Goal: Information Seeking & Learning: Learn about a topic

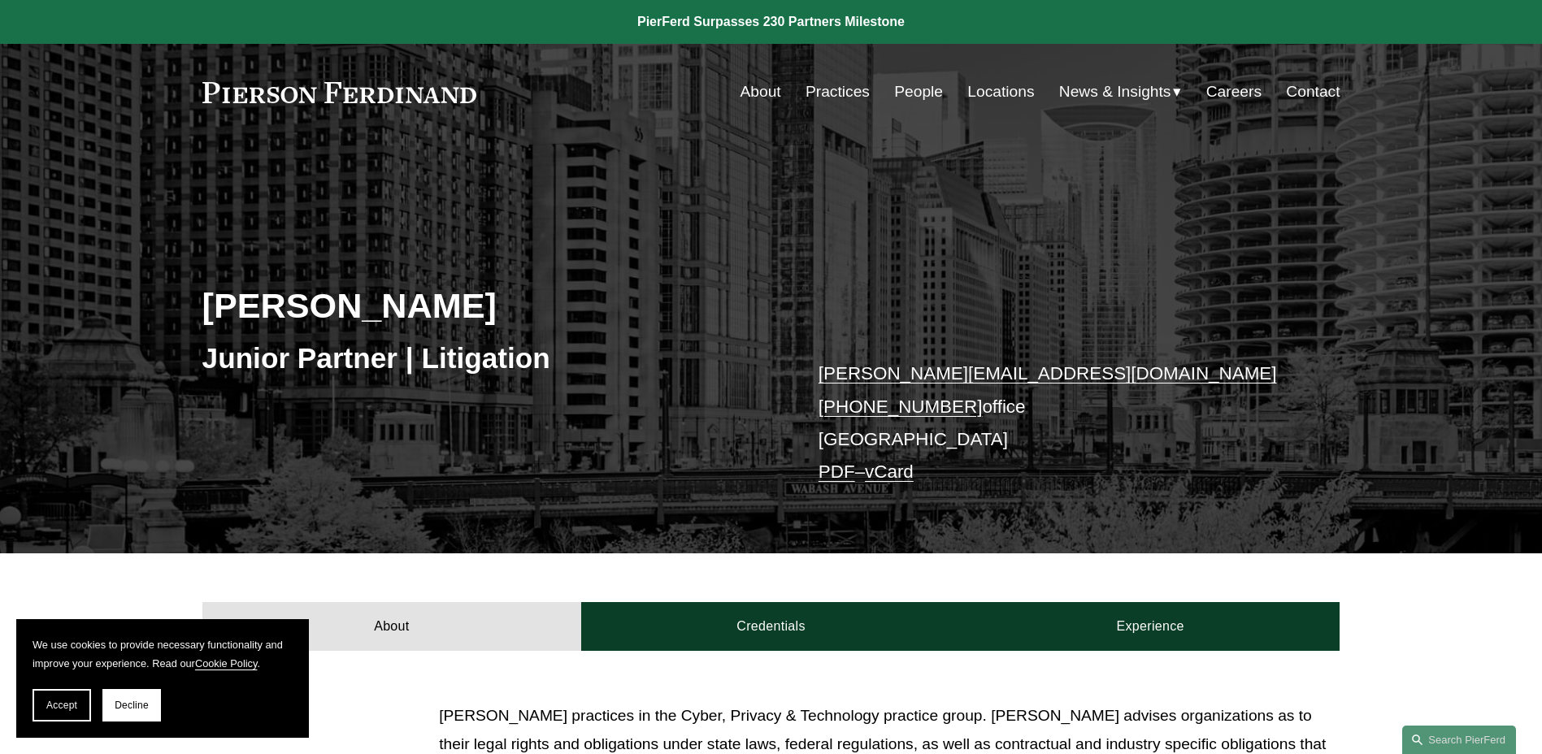
click at [909, 90] on link "People" at bounding box center [918, 91] width 49 height 31
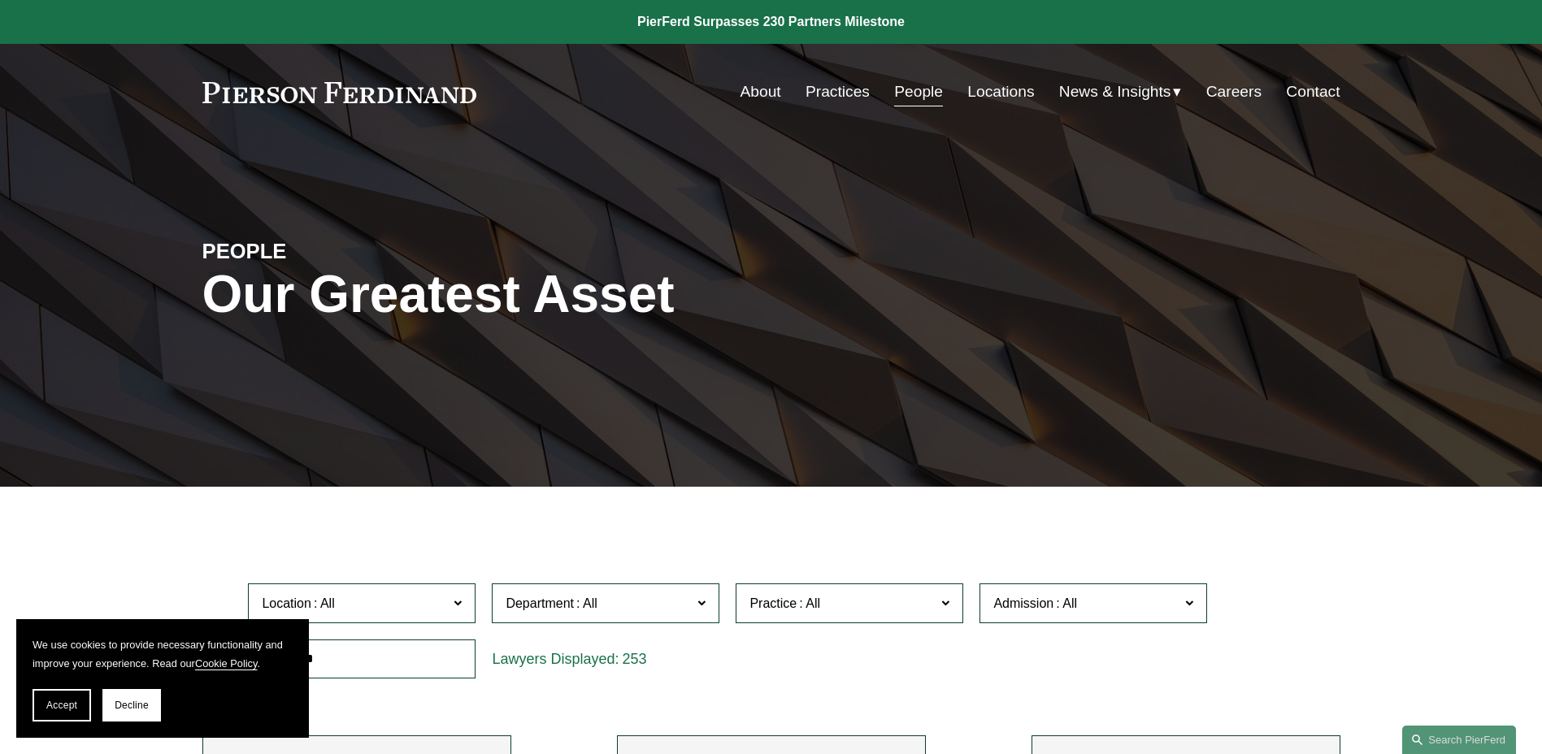
click at [768, 92] on link "About" at bounding box center [760, 91] width 41 height 31
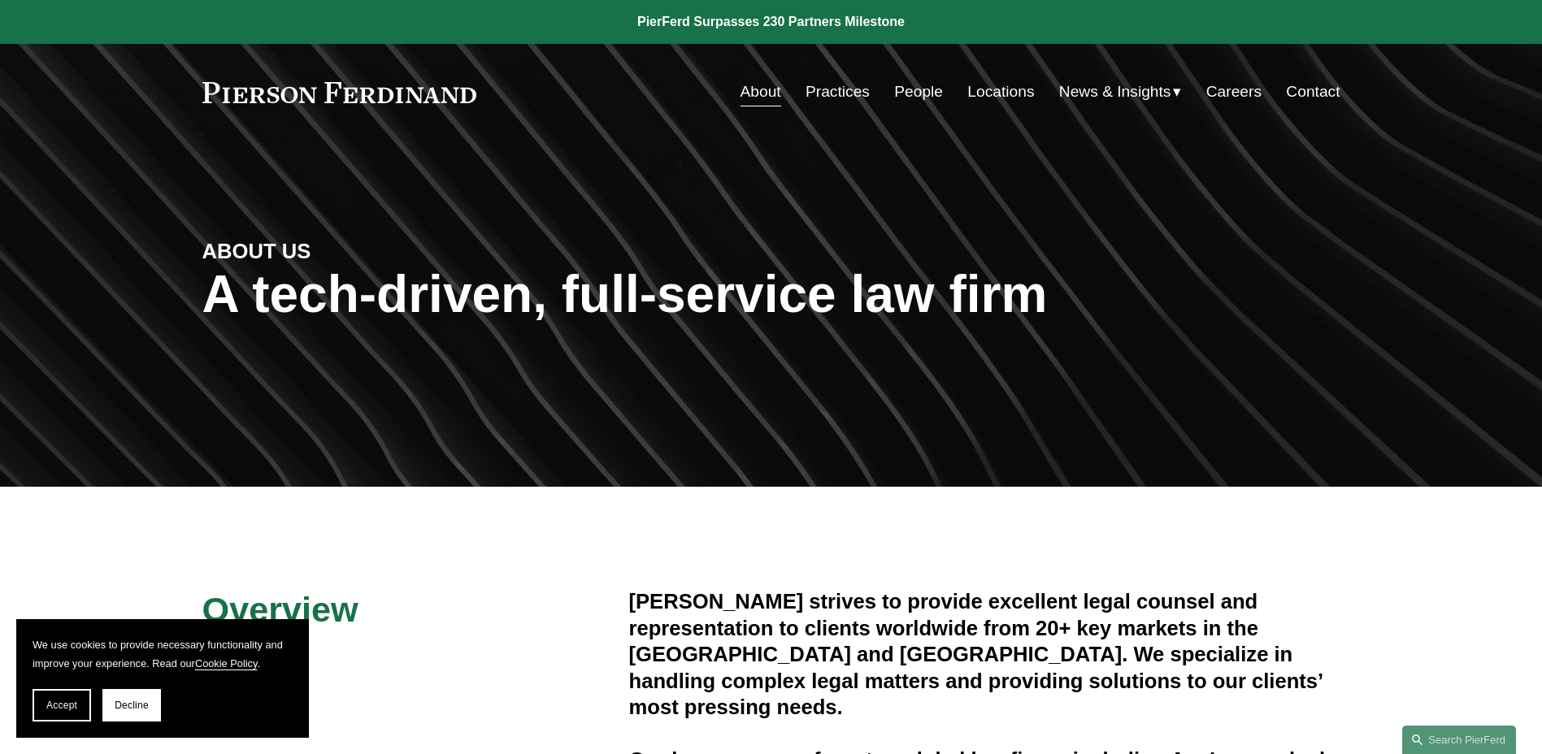
click at [851, 90] on link "Practices" at bounding box center [837, 91] width 64 height 31
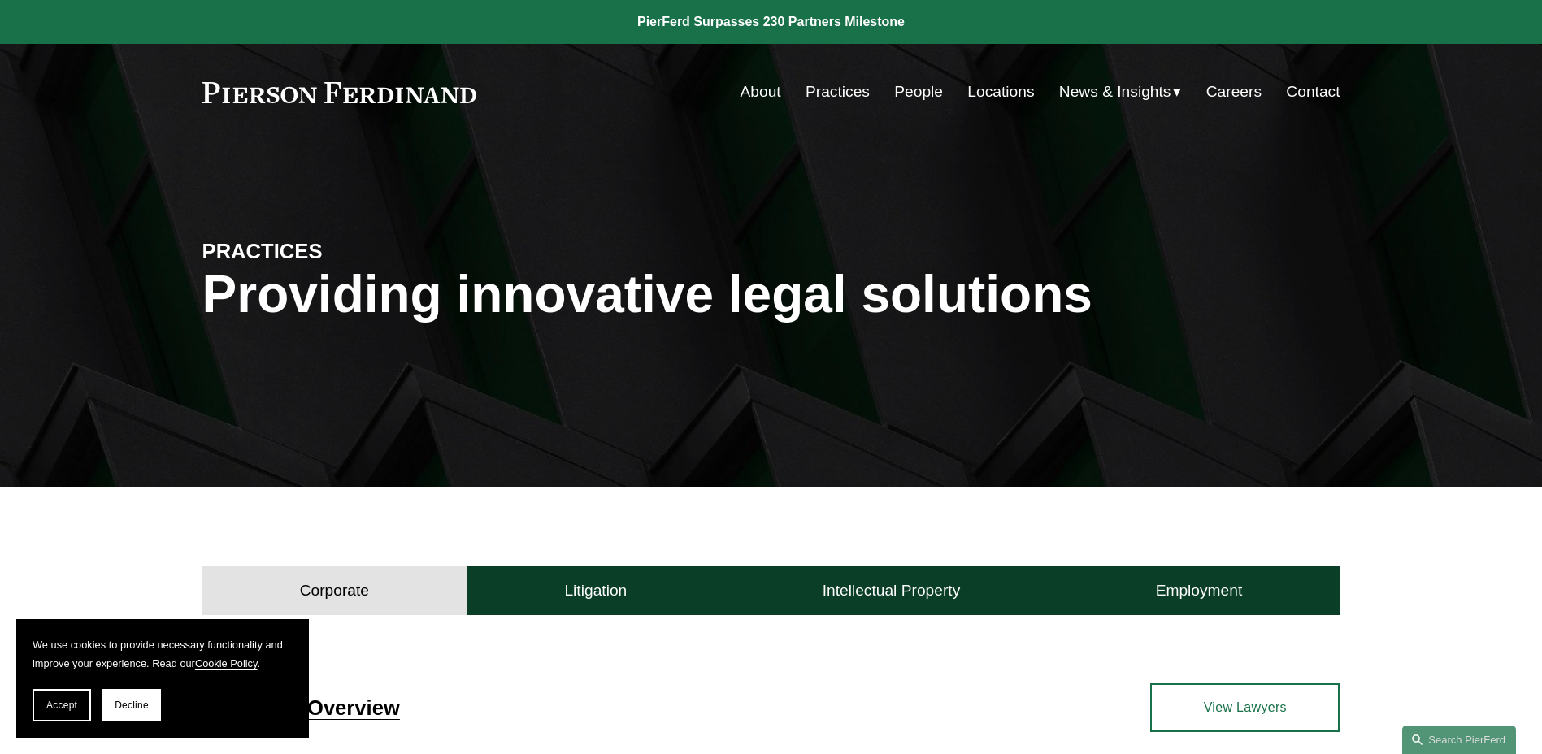
click at [1133, 92] on span "News & Insights" at bounding box center [1115, 92] width 112 height 28
click at [0, 0] on span "News" at bounding box center [0, 0] width 0 height 0
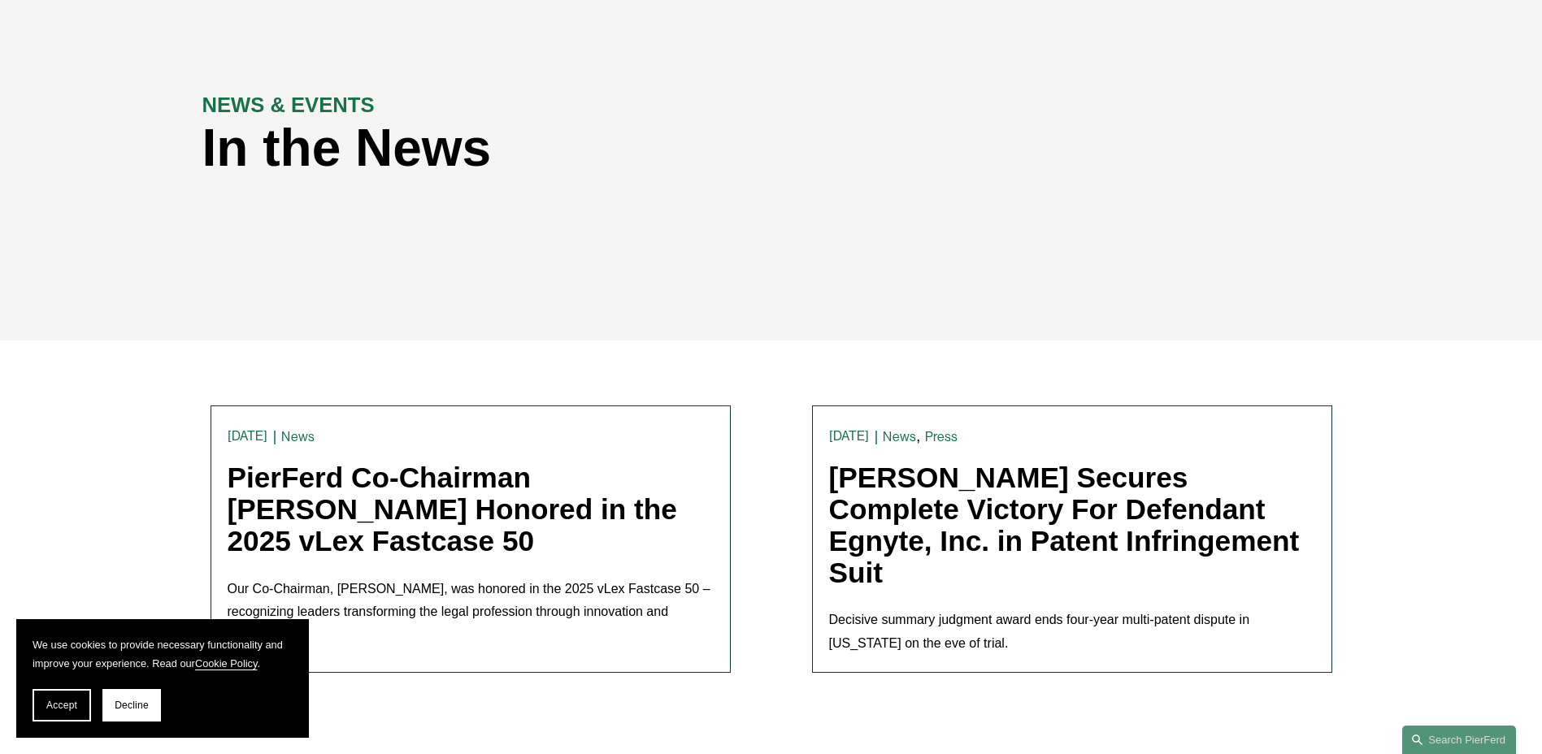
scroll to position [406, 0]
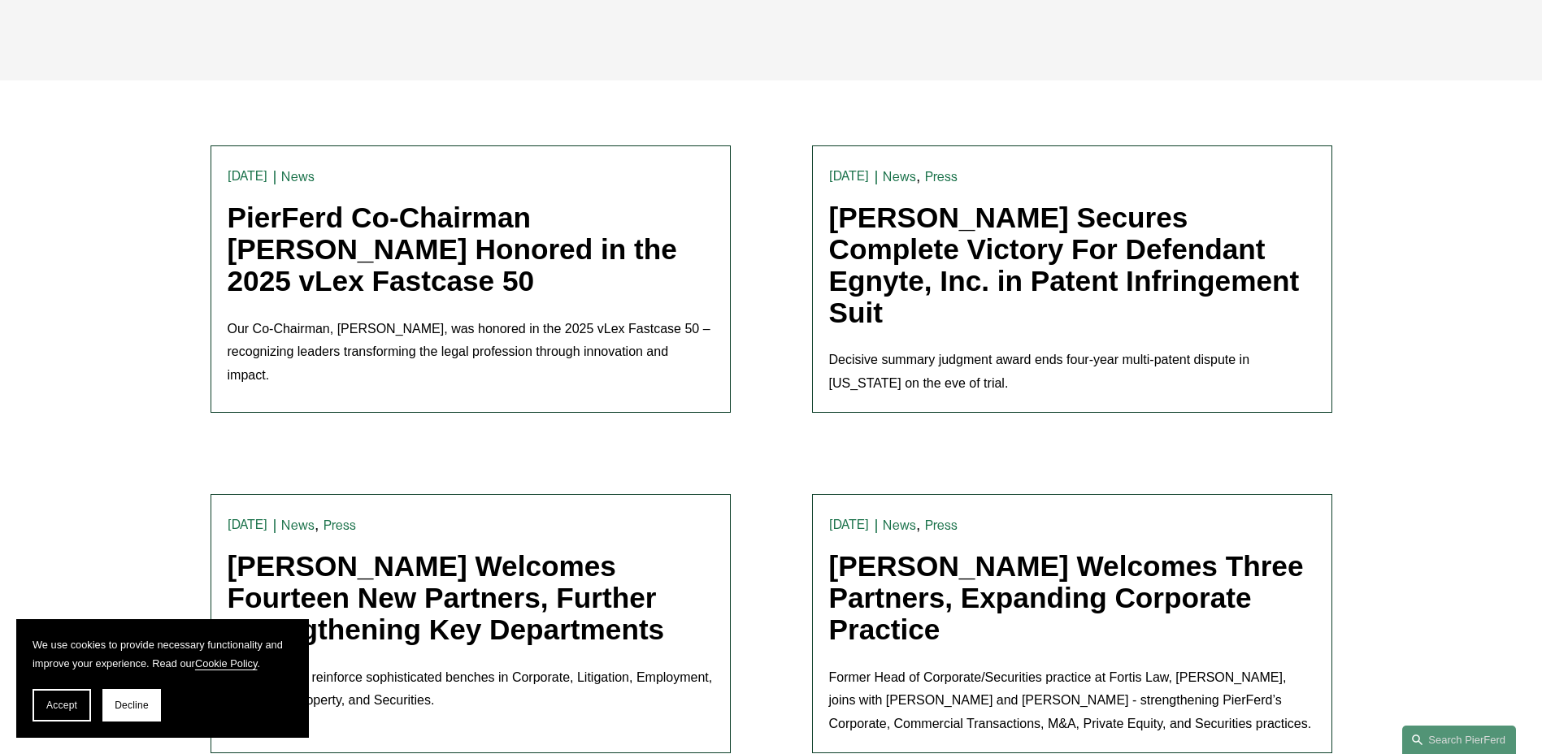
click at [416, 251] on link "PierFerd Co-Chairman [PERSON_NAME] Honored in the 2025 vLex Fastcase 50" at bounding box center [452, 249] width 449 height 94
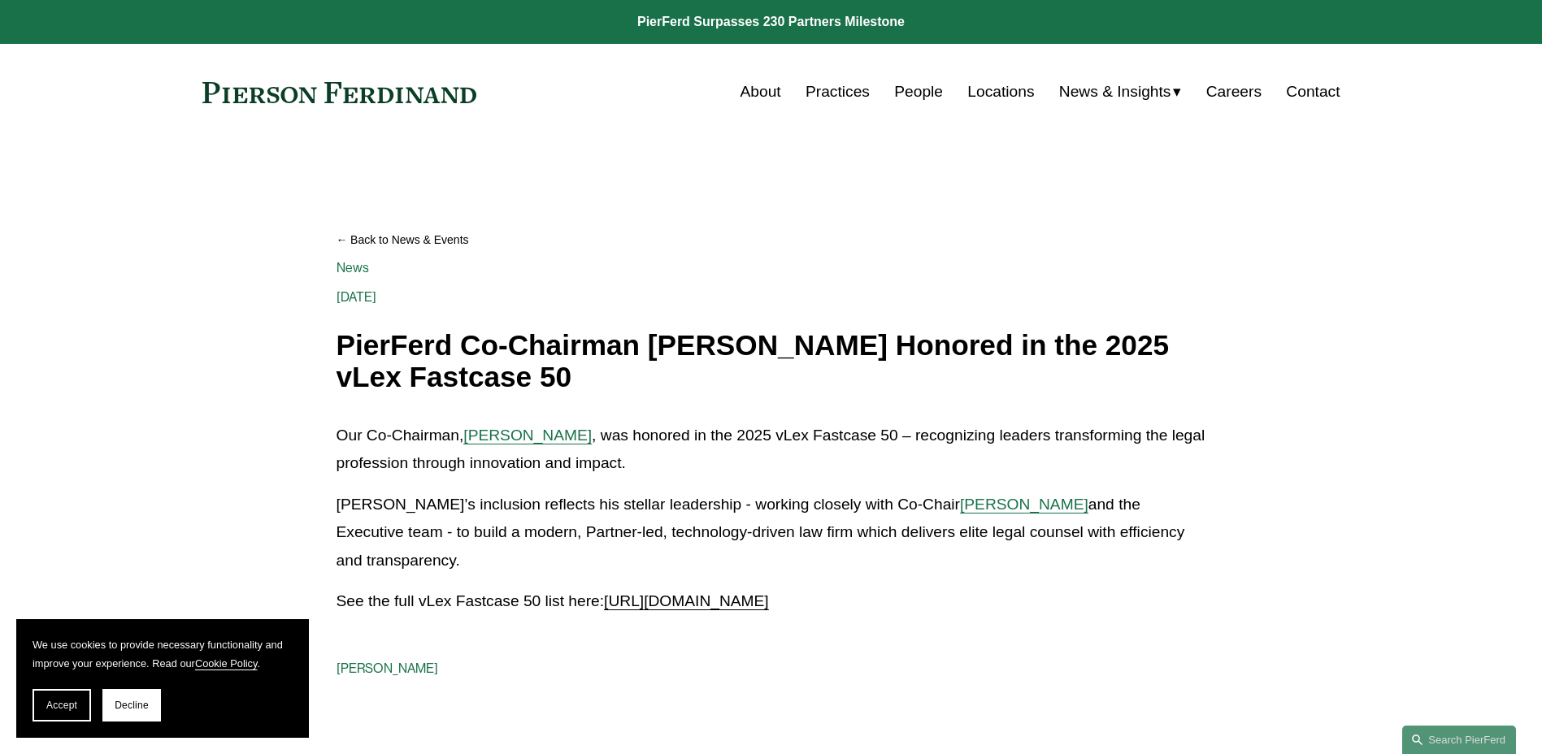
click at [1241, 93] on link "Careers" at bounding box center [1233, 91] width 55 height 31
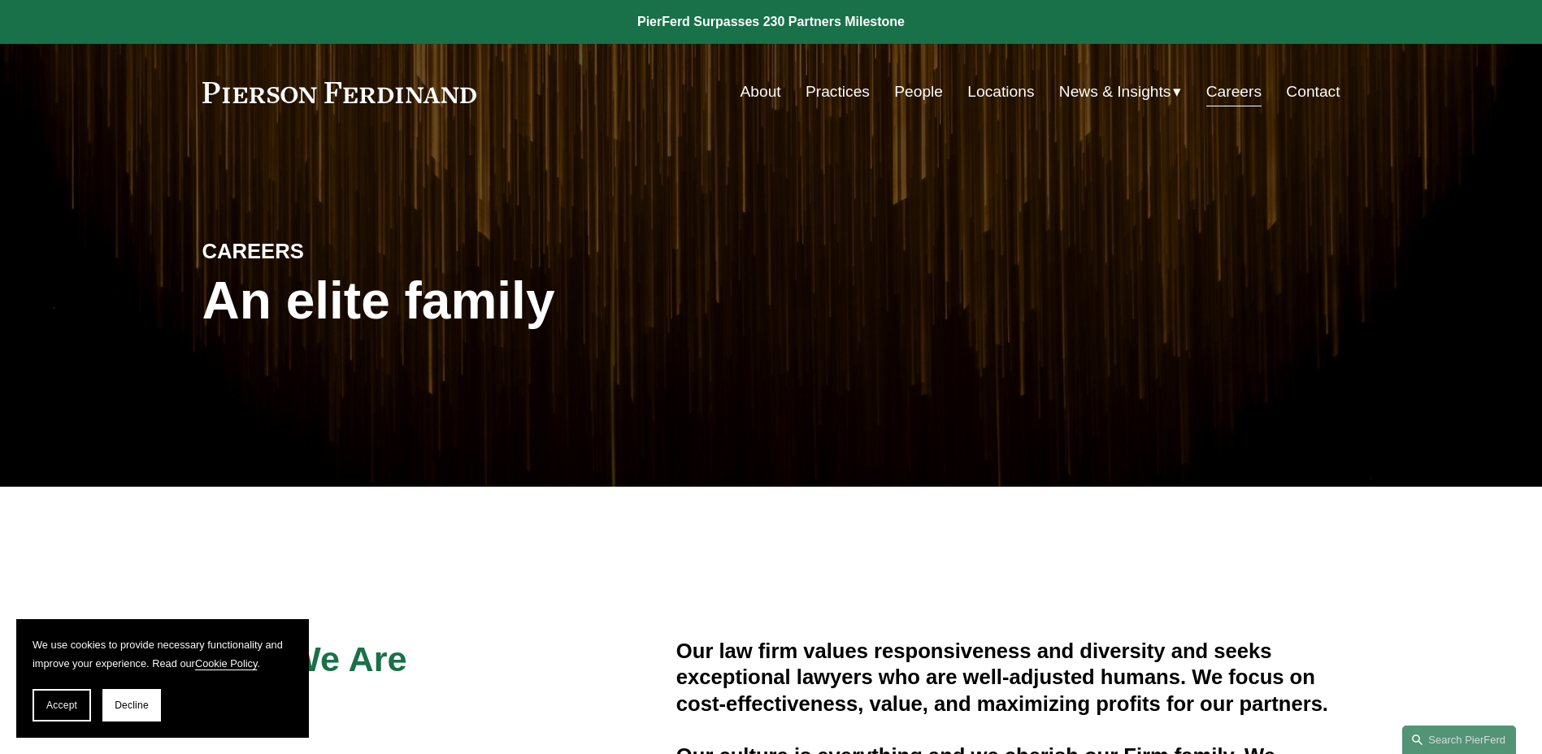
click at [842, 88] on link "Practices" at bounding box center [837, 91] width 64 height 31
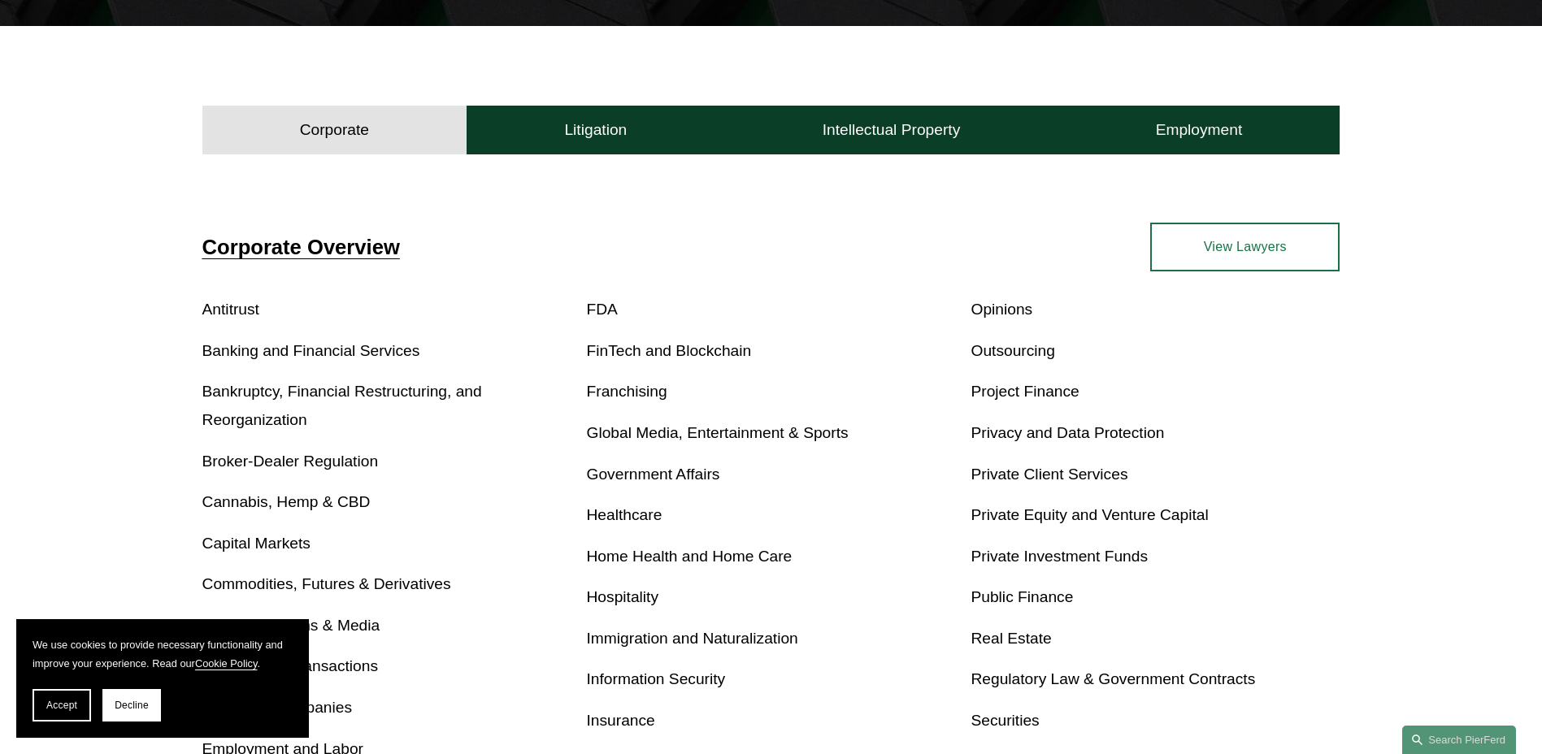
scroll to position [406, 0]
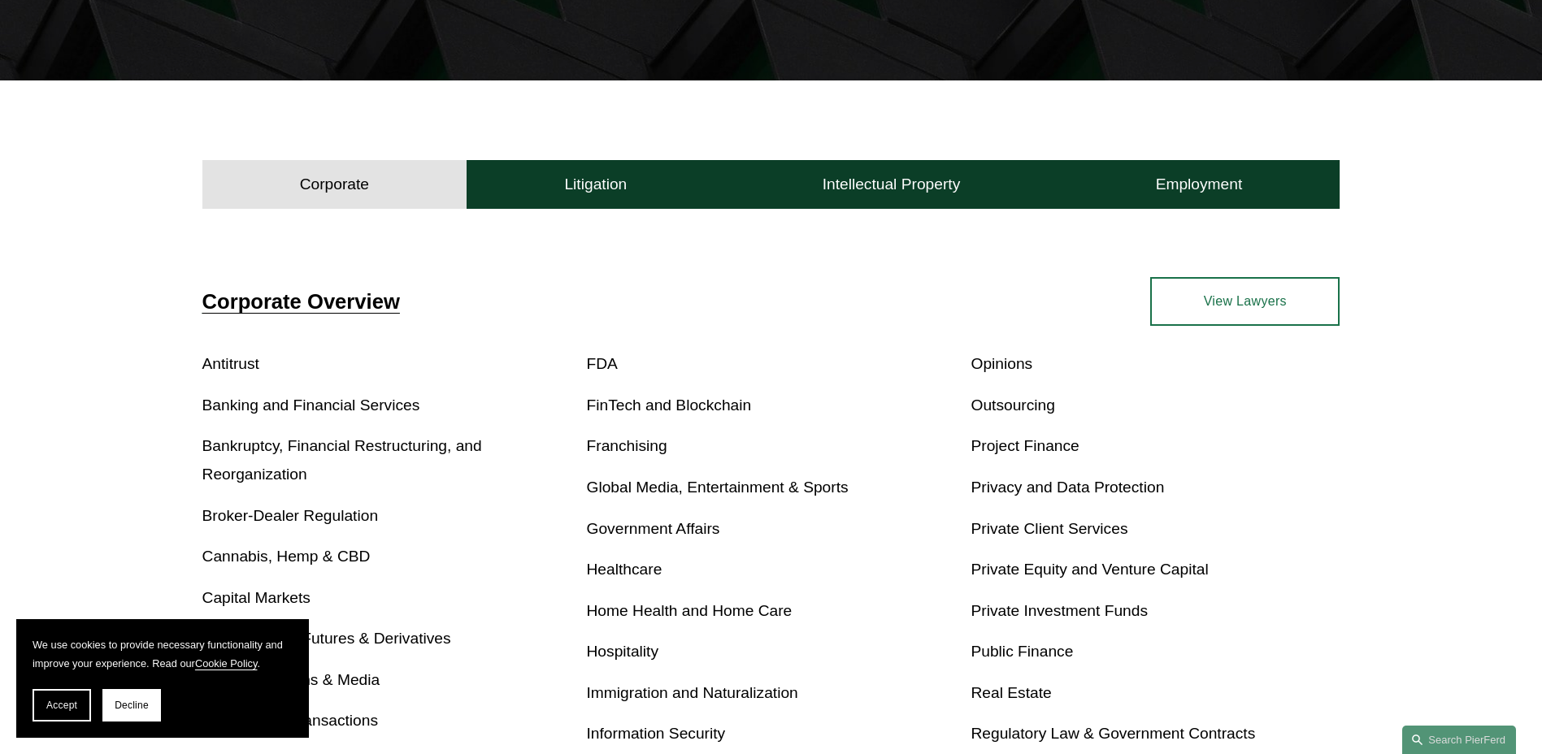
click at [367, 180] on h4 "Corporate" at bounding box center [334, 185] width 69 height 20
click at [620, 177] on h4 "Litigation" at bounding box center [595, 185] width 63 height 20
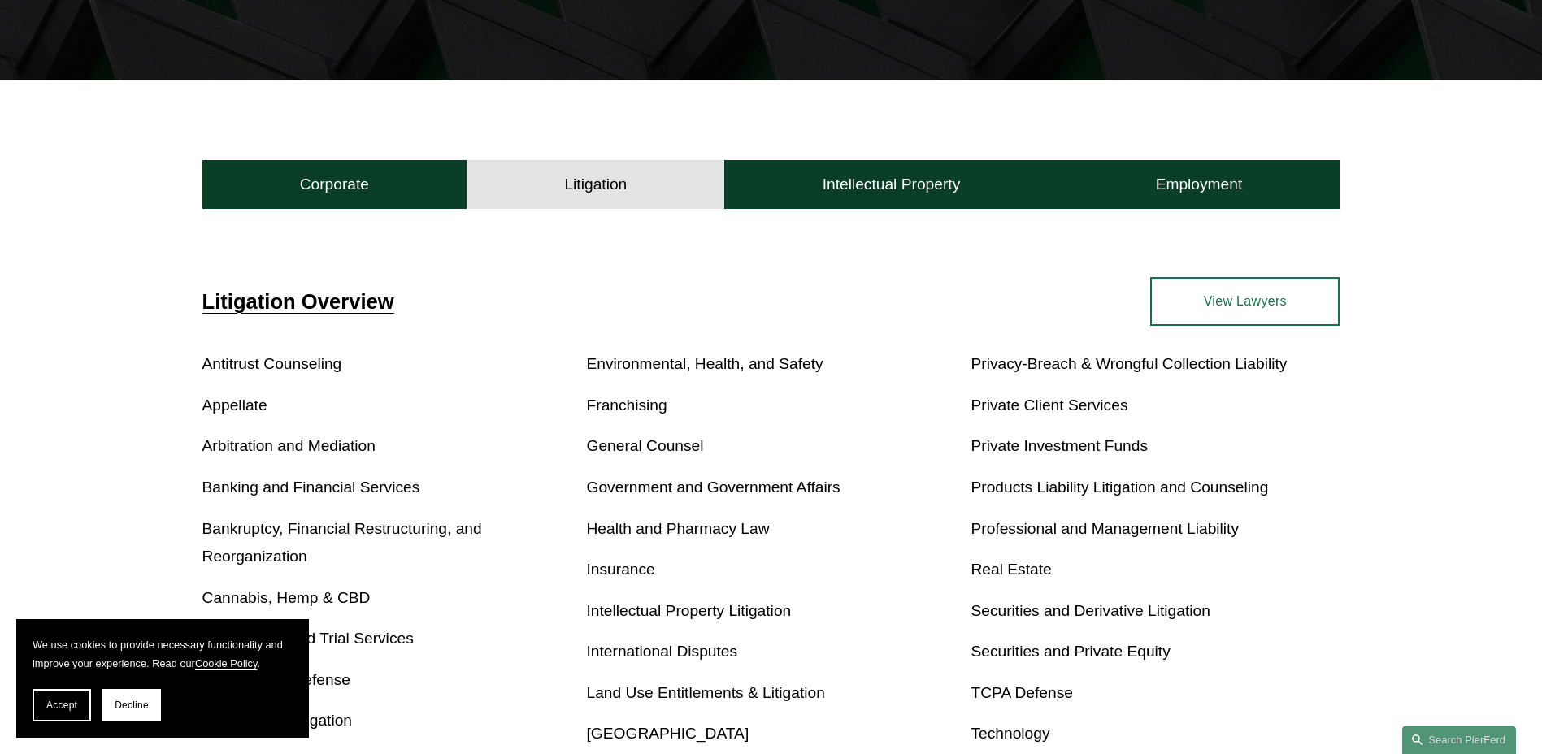
click at [1233, 296] on link "View Lawyers" at bounding box center [1244, 301] width 189 height 49
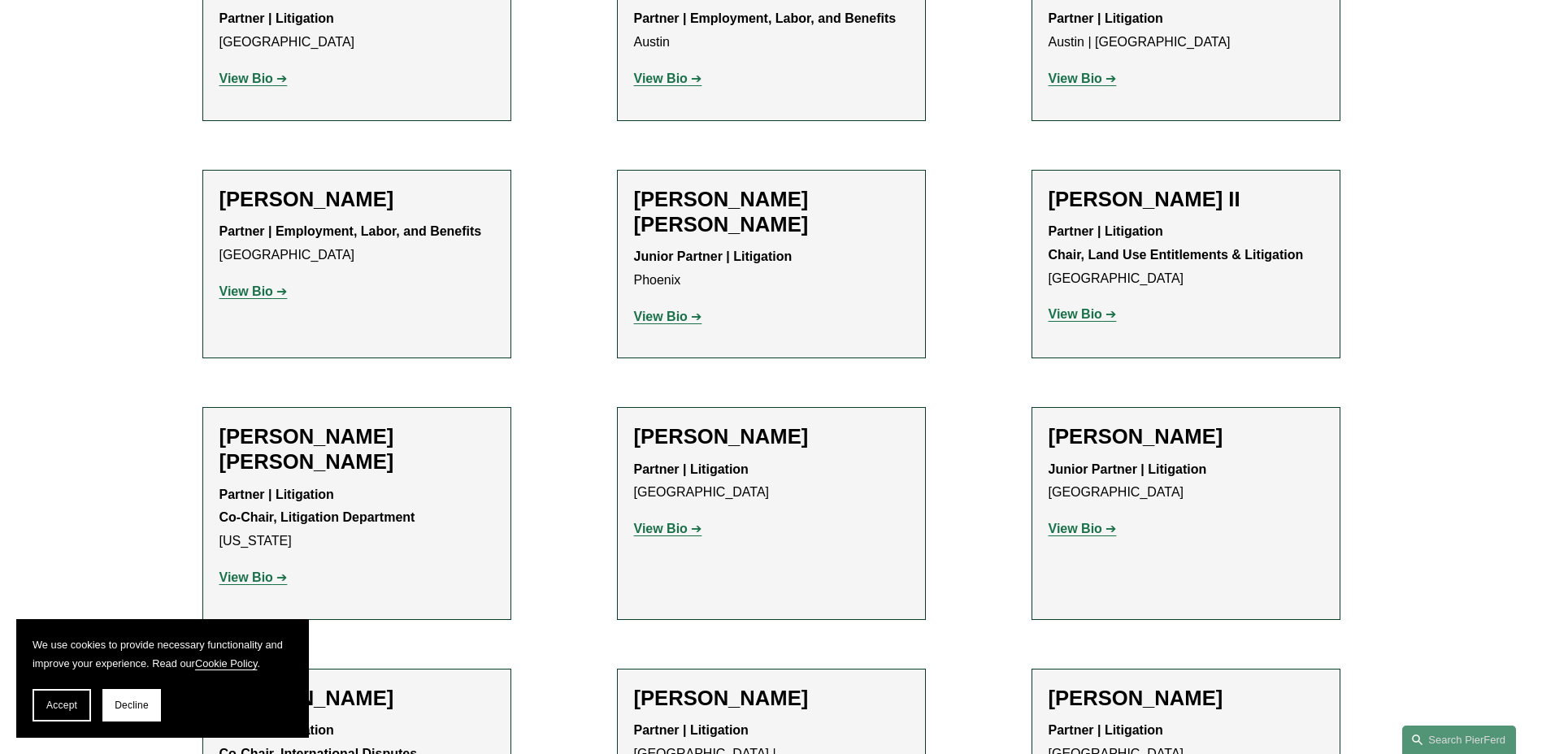
scroll to position [813, 0]
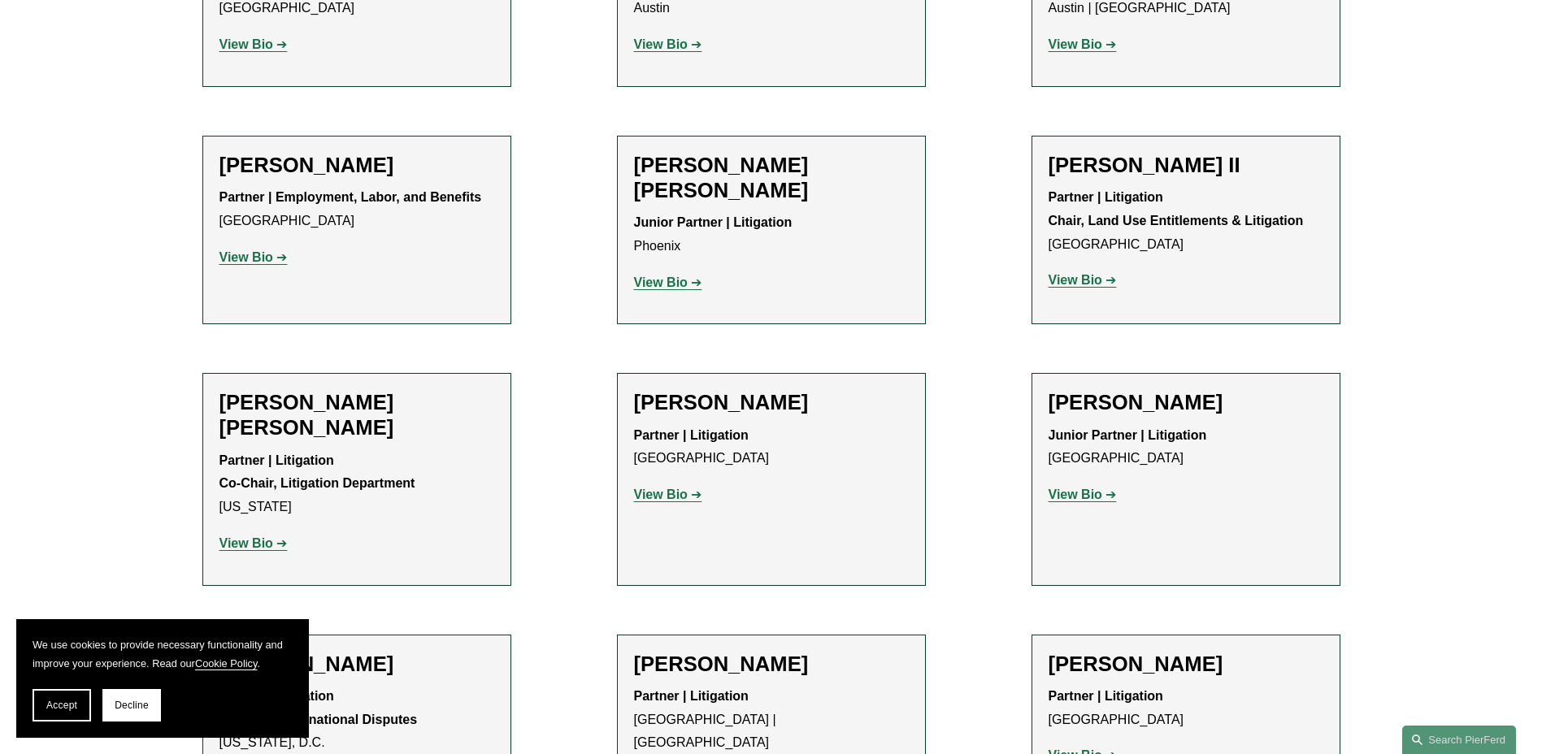
click at [253, 532] on p "View Bio" at bounding box center [356, 544] width 275 height 24
click at [245, 536] on strong "View Bio" at bounding box center [246, 543] width 54 height 14
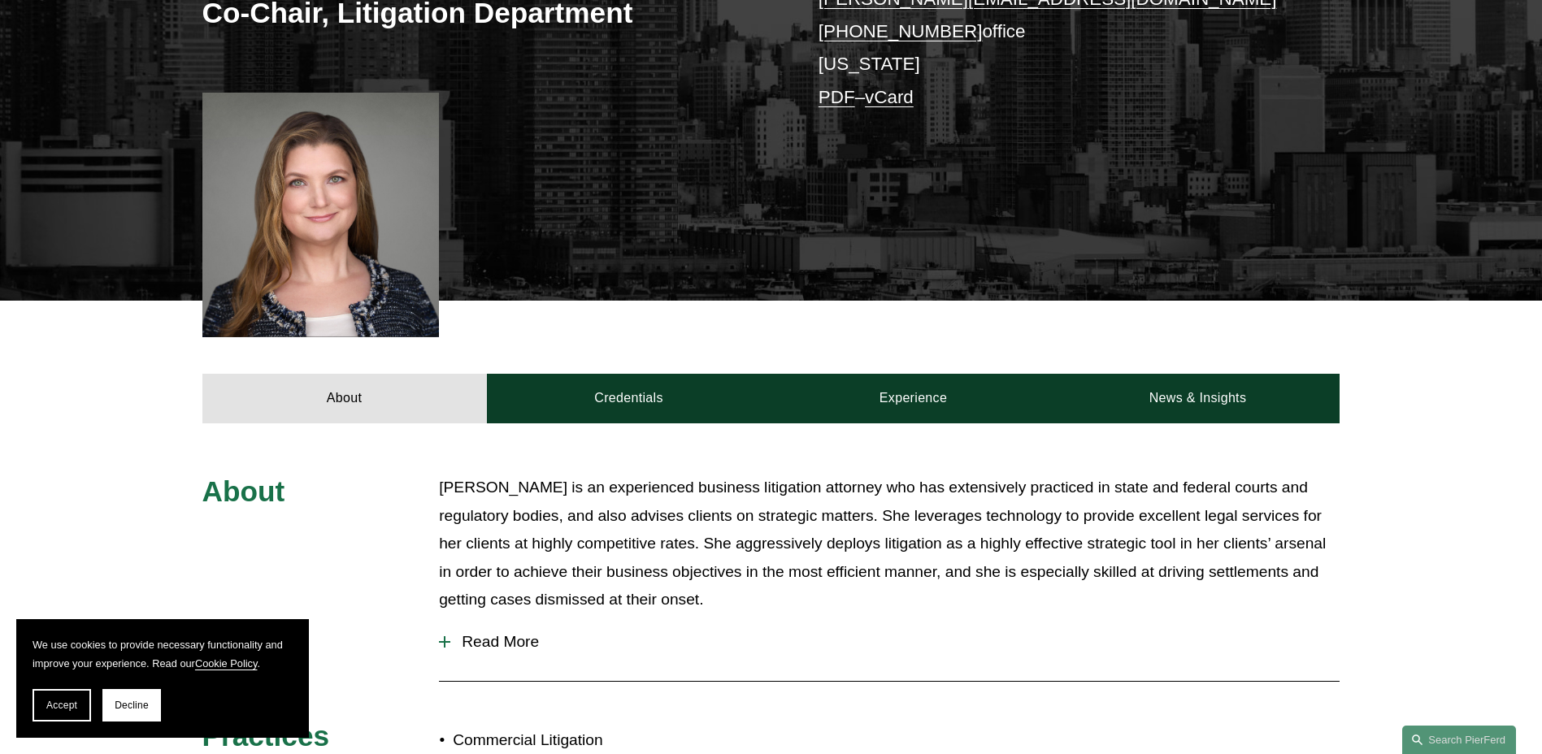
scroll to position [406, 0]
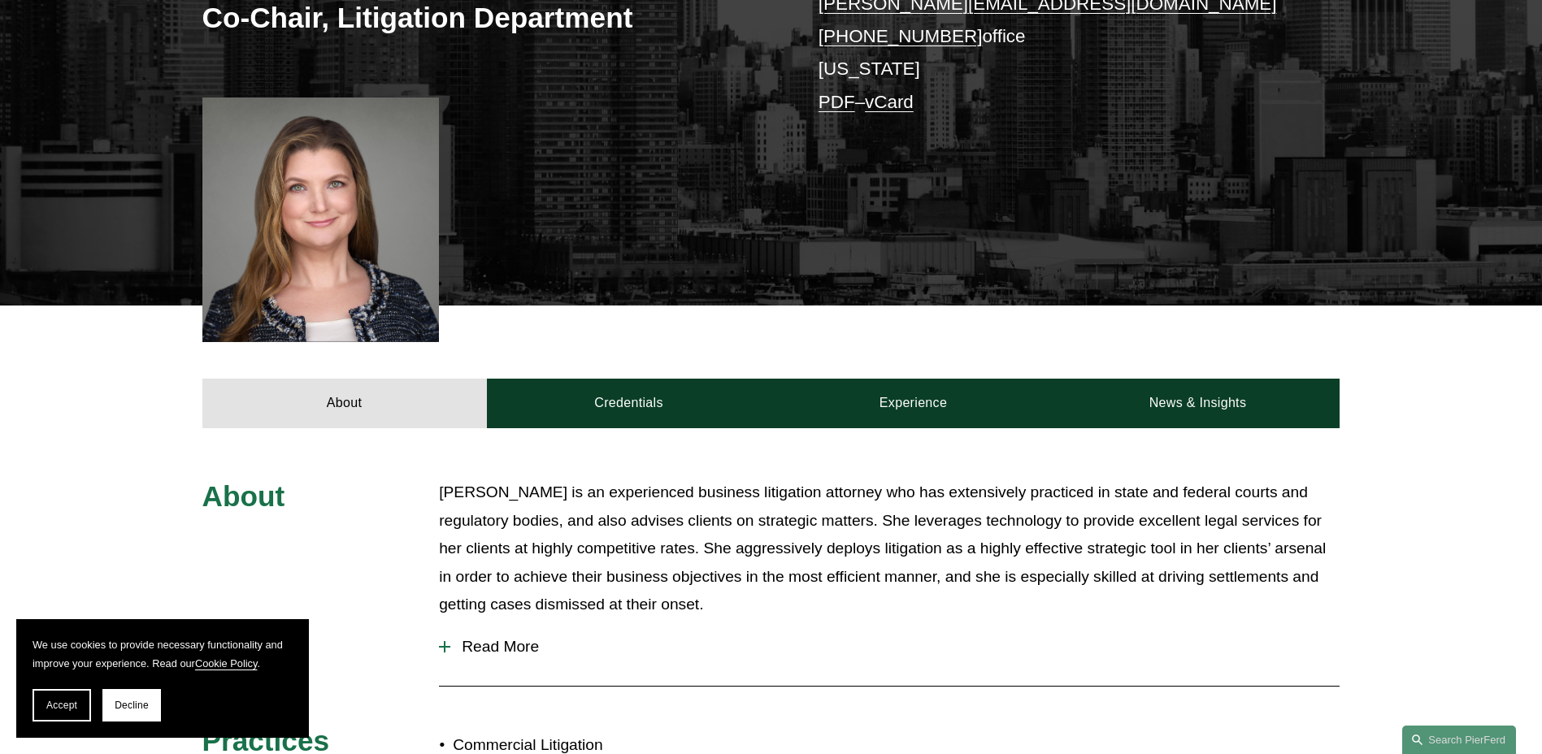
click at [449, 641] on div at bounding box center [444, 646] width 11 height 11
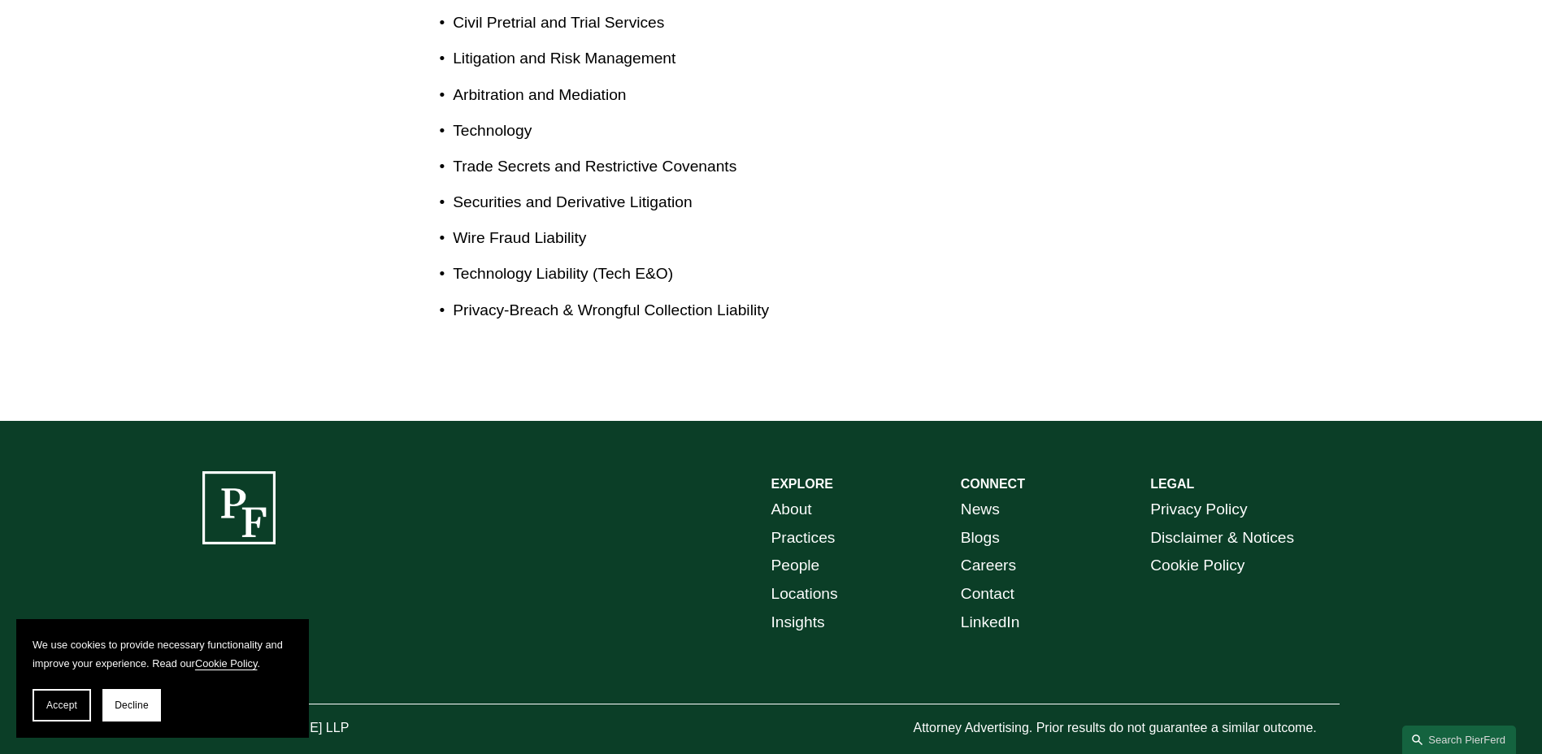
scroll to position [1460, 0]
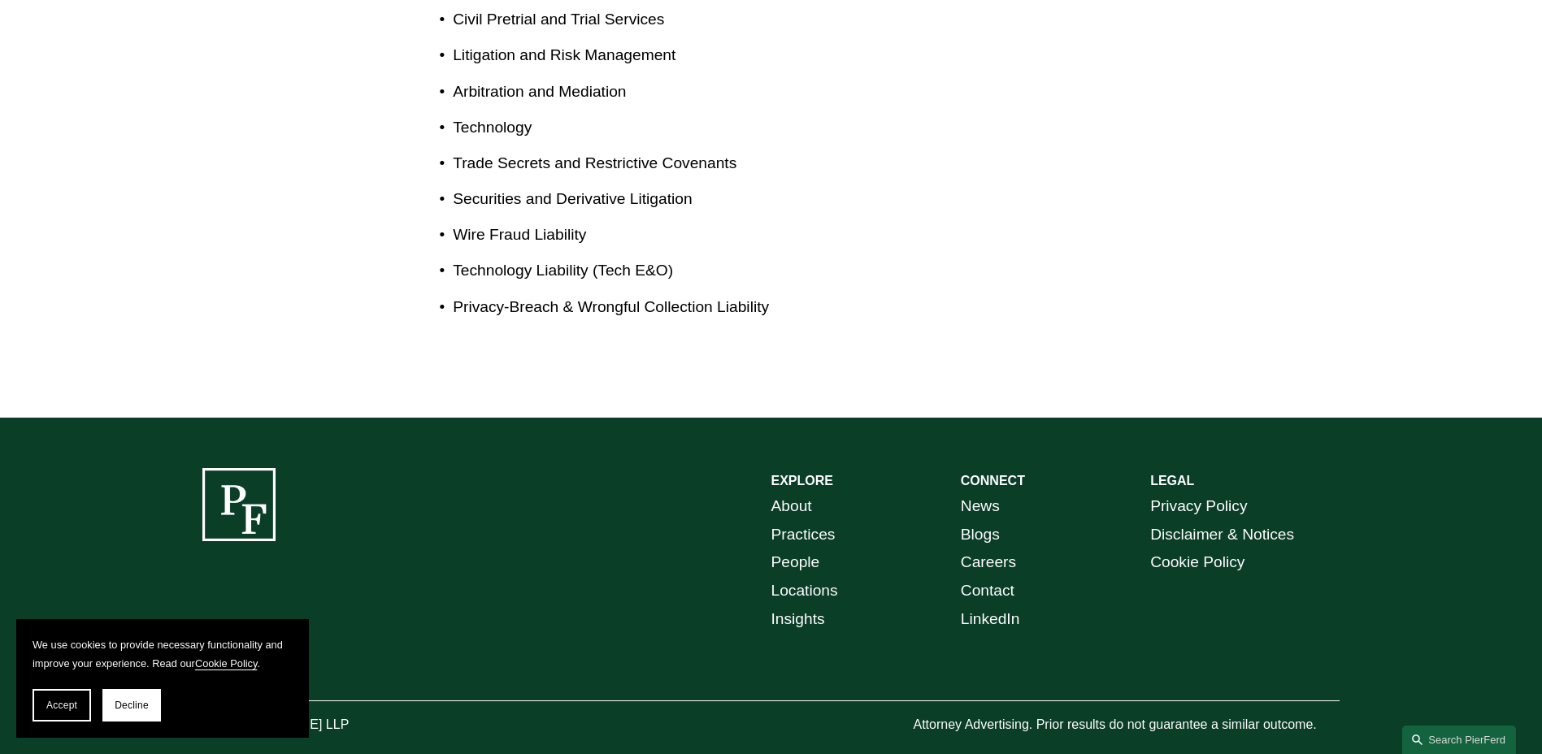
click at [978, 521] on link "Blogs" at bounding box center [980, 535] width 39 height 28
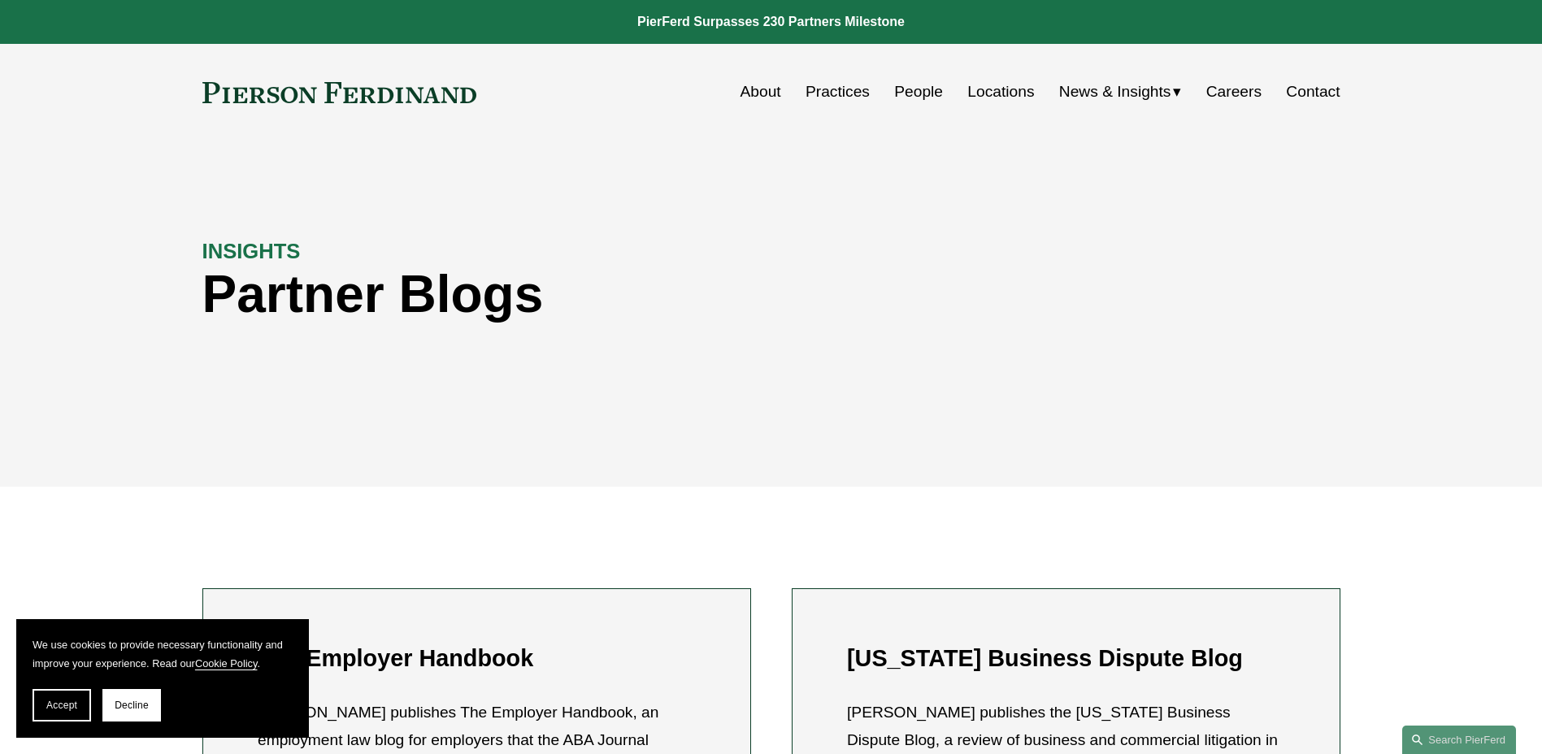
drag, startPoint x: 831, startPoint y: 89, endPoint x: 781, endPoint y: 90, distance: 50.4
click at [781, 90] on nav "About Practices People Locations News & Insights News Insights Blogs Careers Co…" at bounding box center [1040, 91] width 600 height 31
click at [645, 158] on div "INSIGHTS Partner Blogs" at bounding box center [771, 314] width 1542 height 346
click at [754, 86] on link "About" at bounding box center [760, 91] width 41 height 31
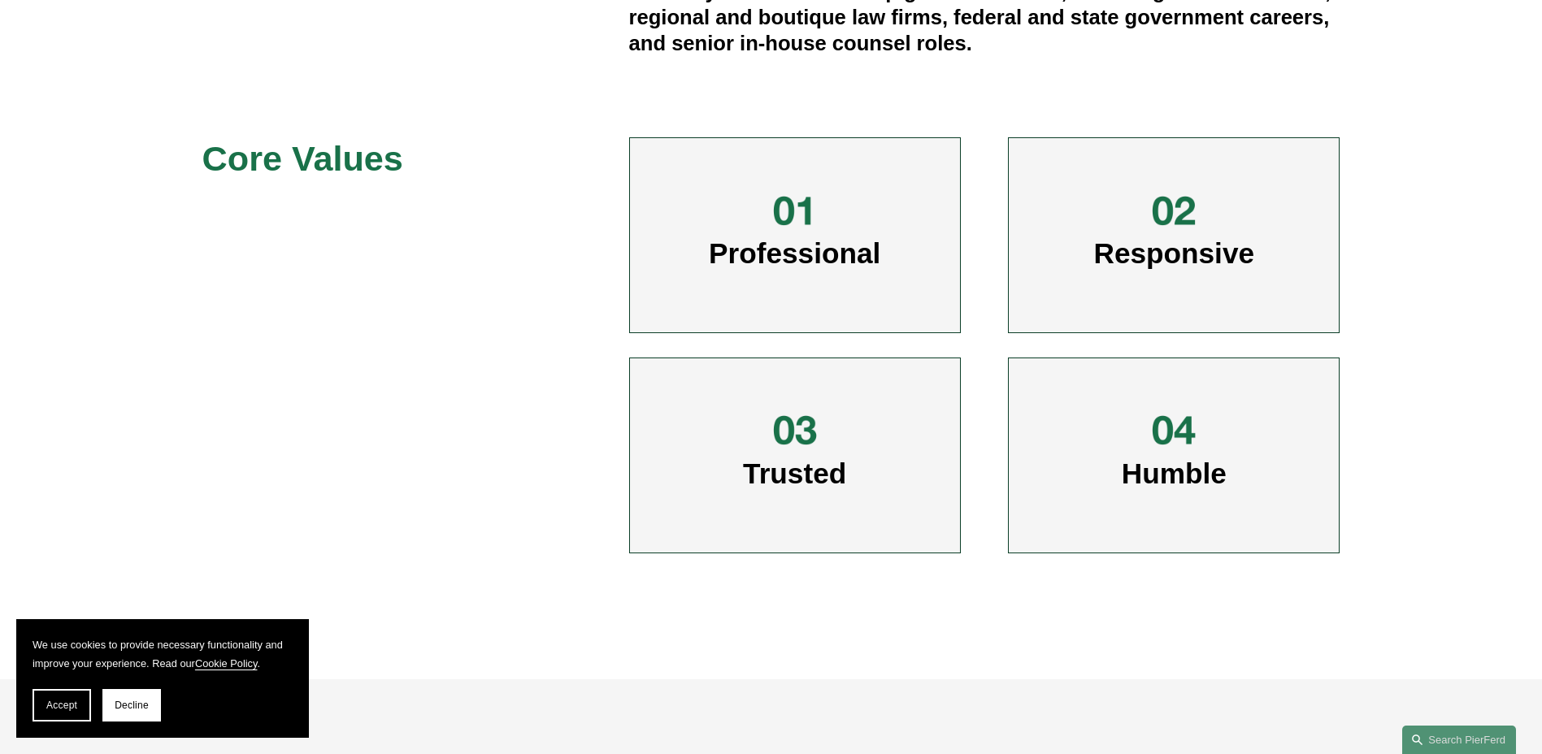
scroll to position [813, 0]
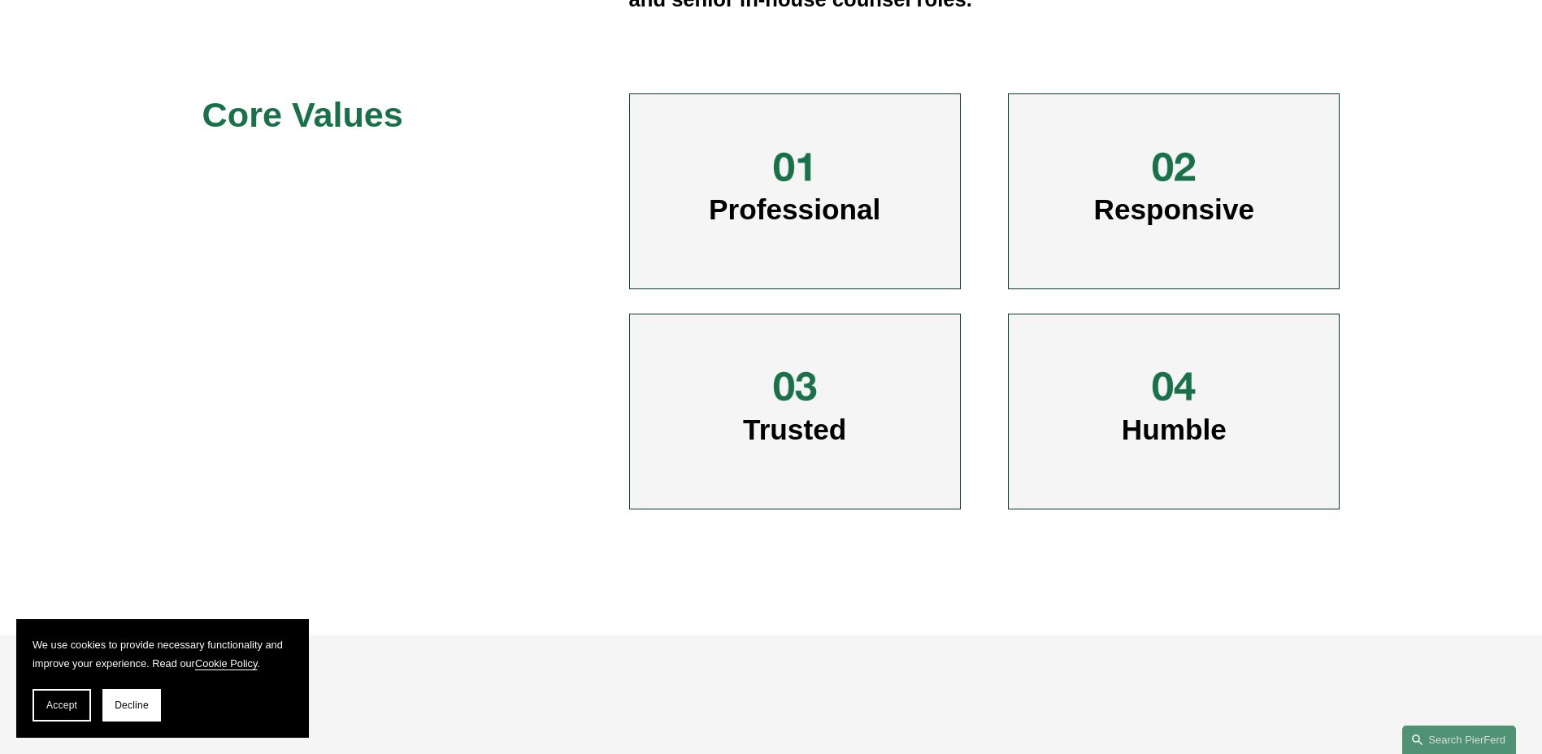
click at [1187, 193] on h3 "Responsive" at bounding box center [1173, 191] width 231 height 71
drag, startPoint x: 1185, startPoint y: 224, endPoint x: 1224, endPoint y: 315, distance: 99.0
click at [1185, 225] on span "Responsive" at bounding box center [1174, 209] width 161 height 32
click at [1195, 356] on div "Humble" at bounding box center [1174, 412] width 332 height 196
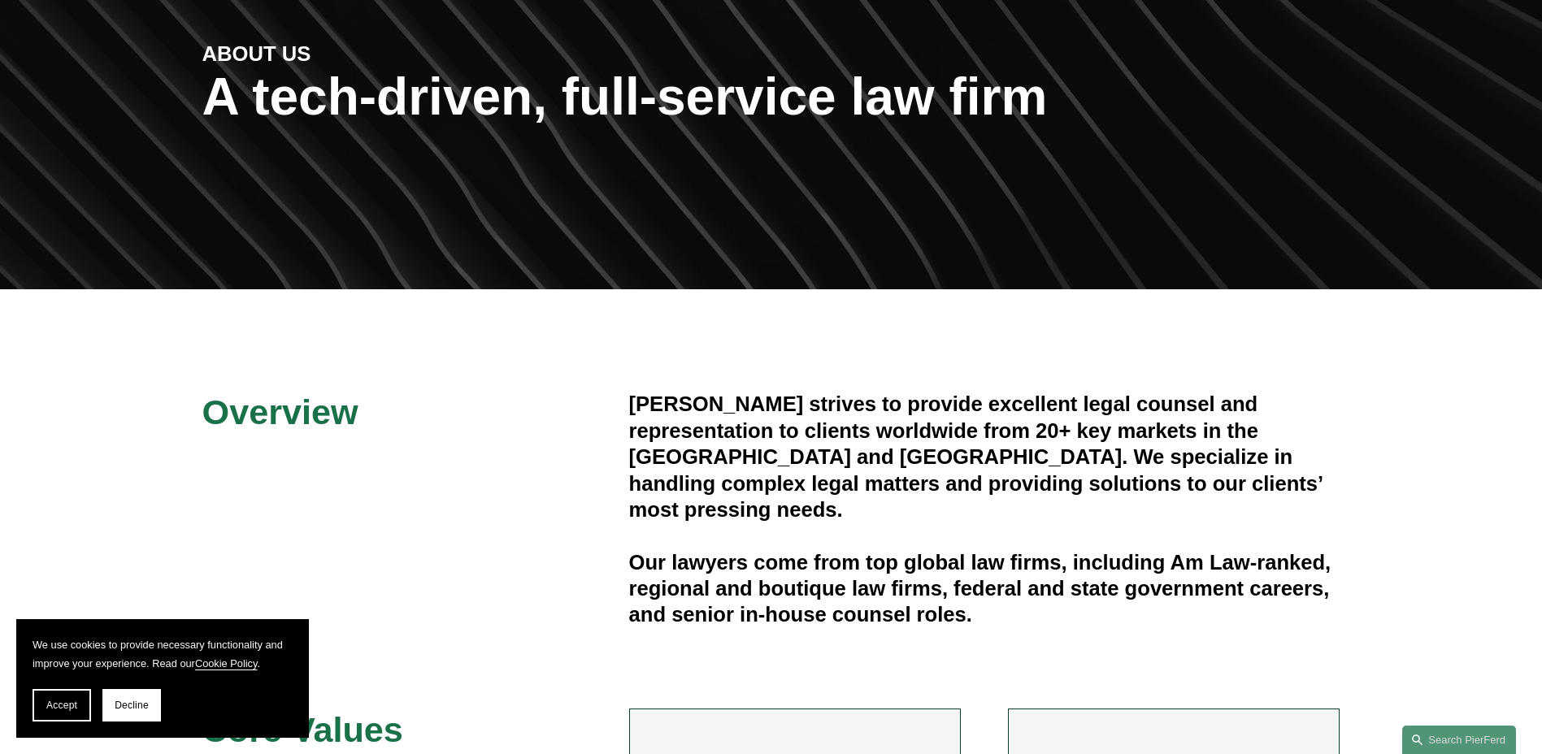
scroll to position [0, 0]
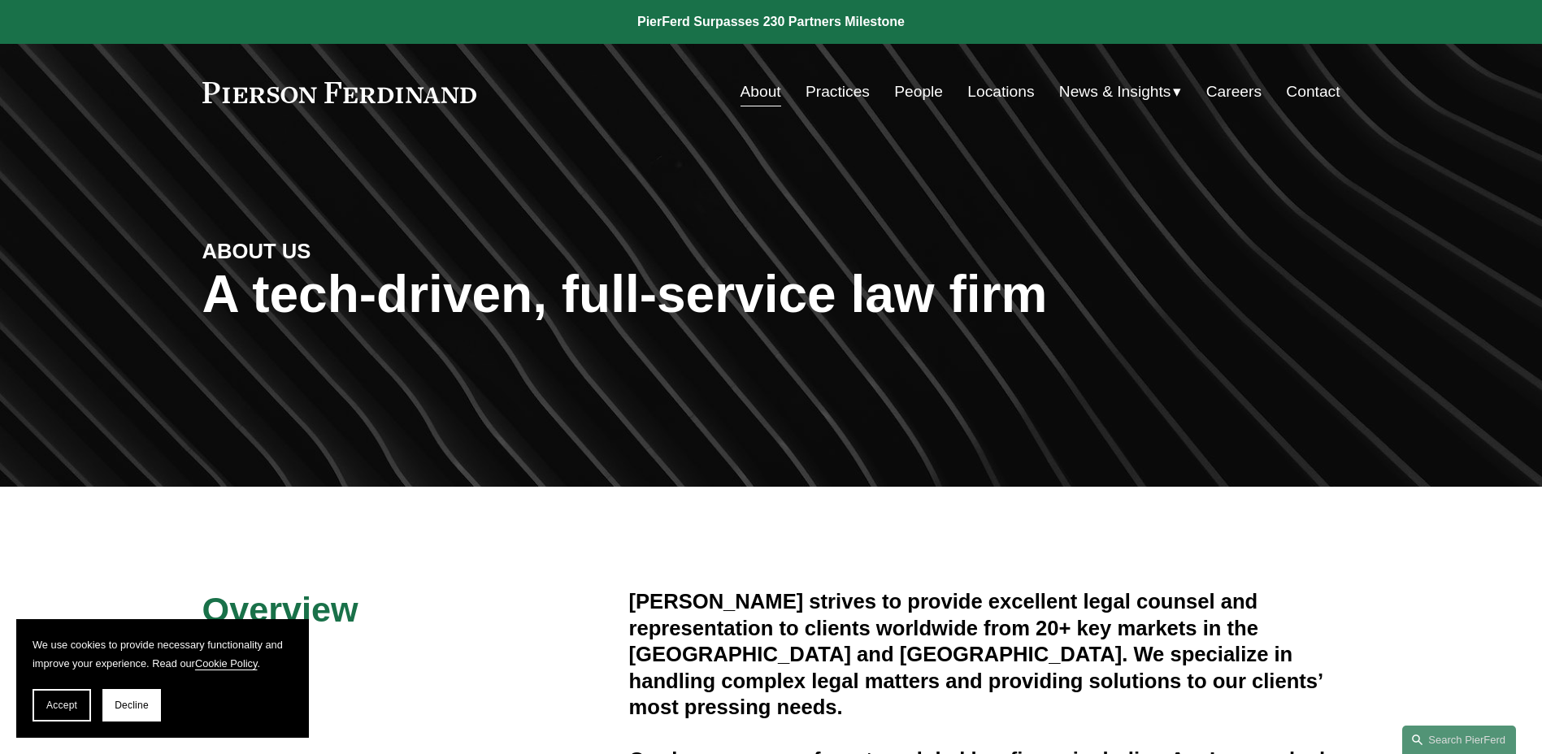
click at [997, 90] on link "Locations" at bounding box center [1000, 91] width 67 height 31
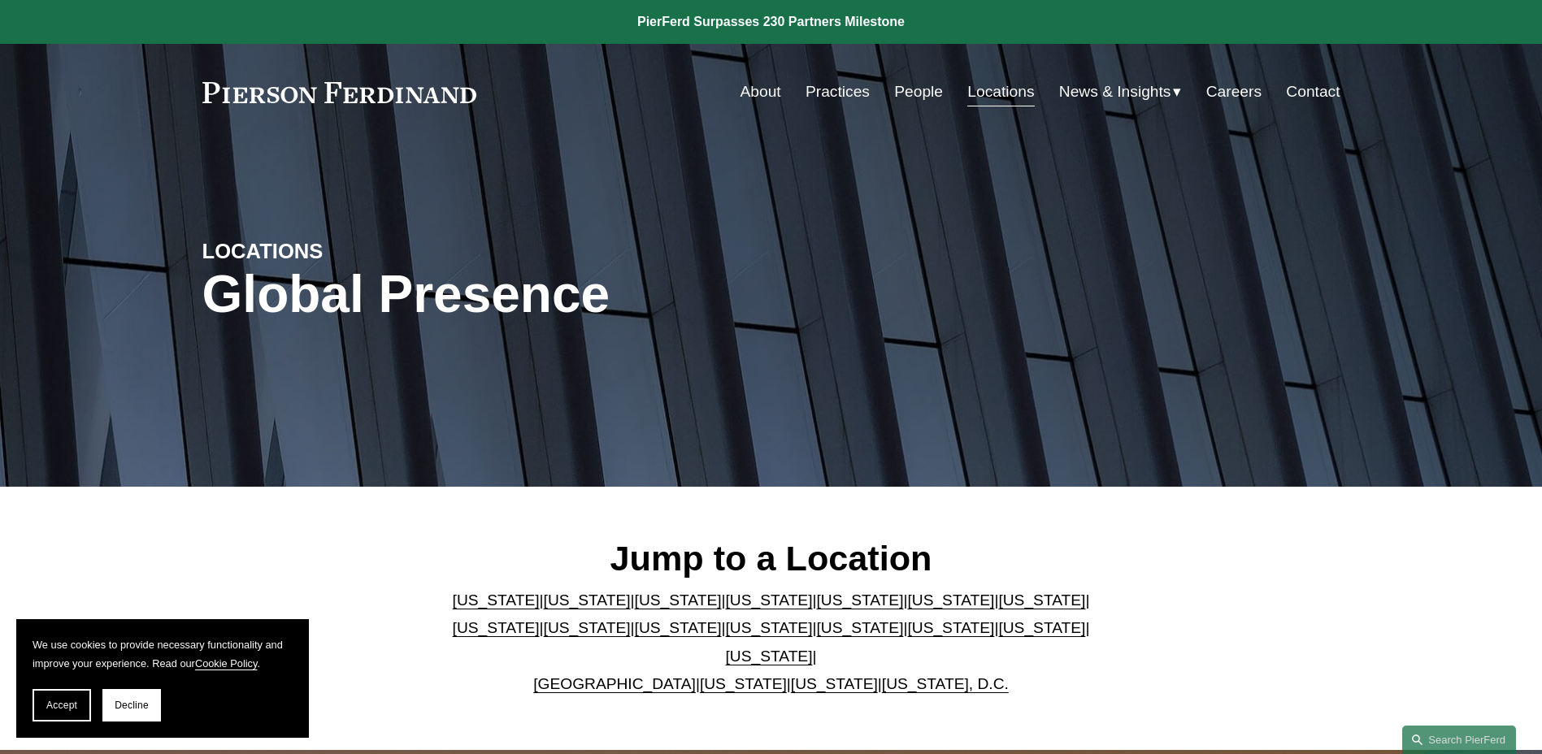
click at [816, 605] on link "[US_STATE]" at bounding box center [859, 600] width 87 height 17
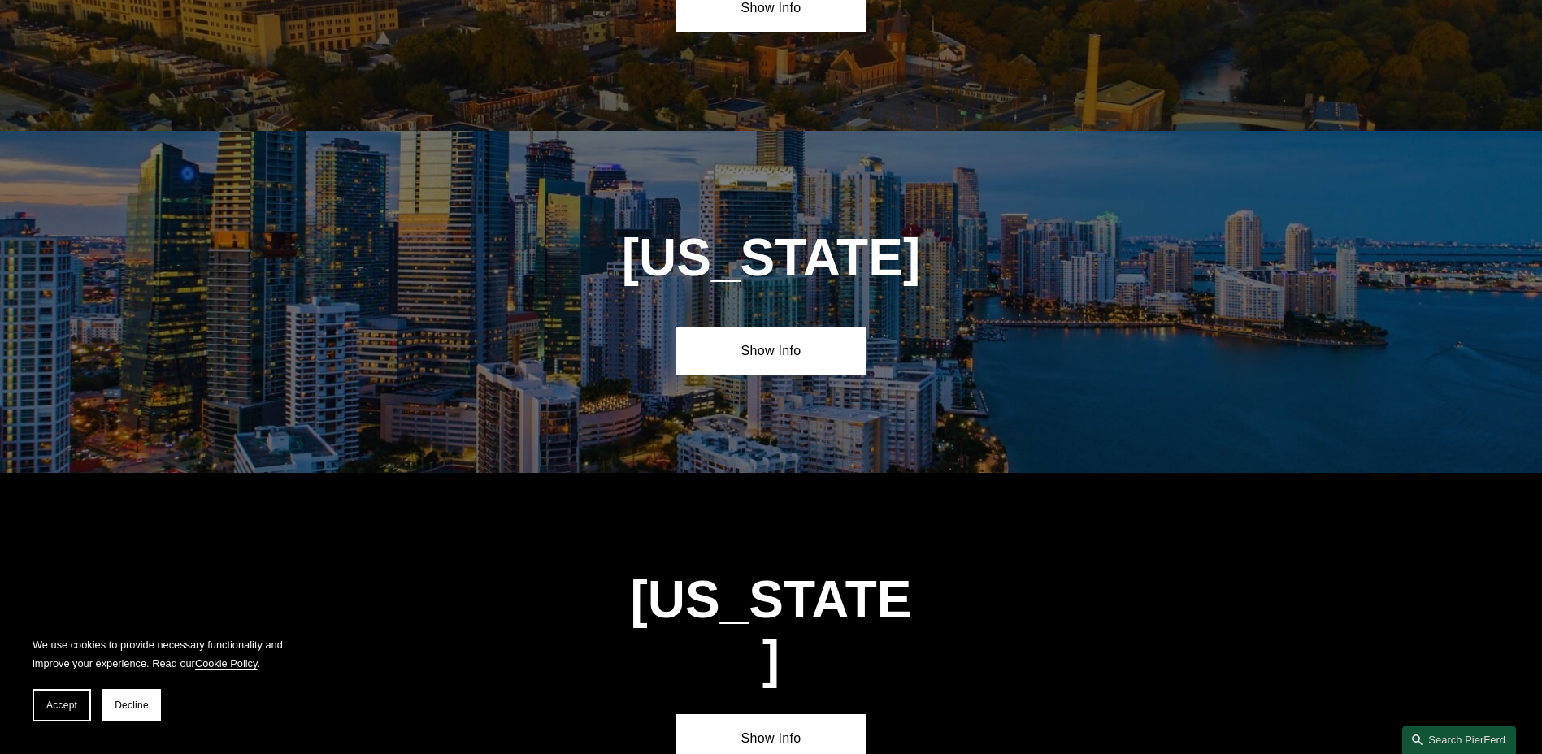
scroll to position [2106, 0]
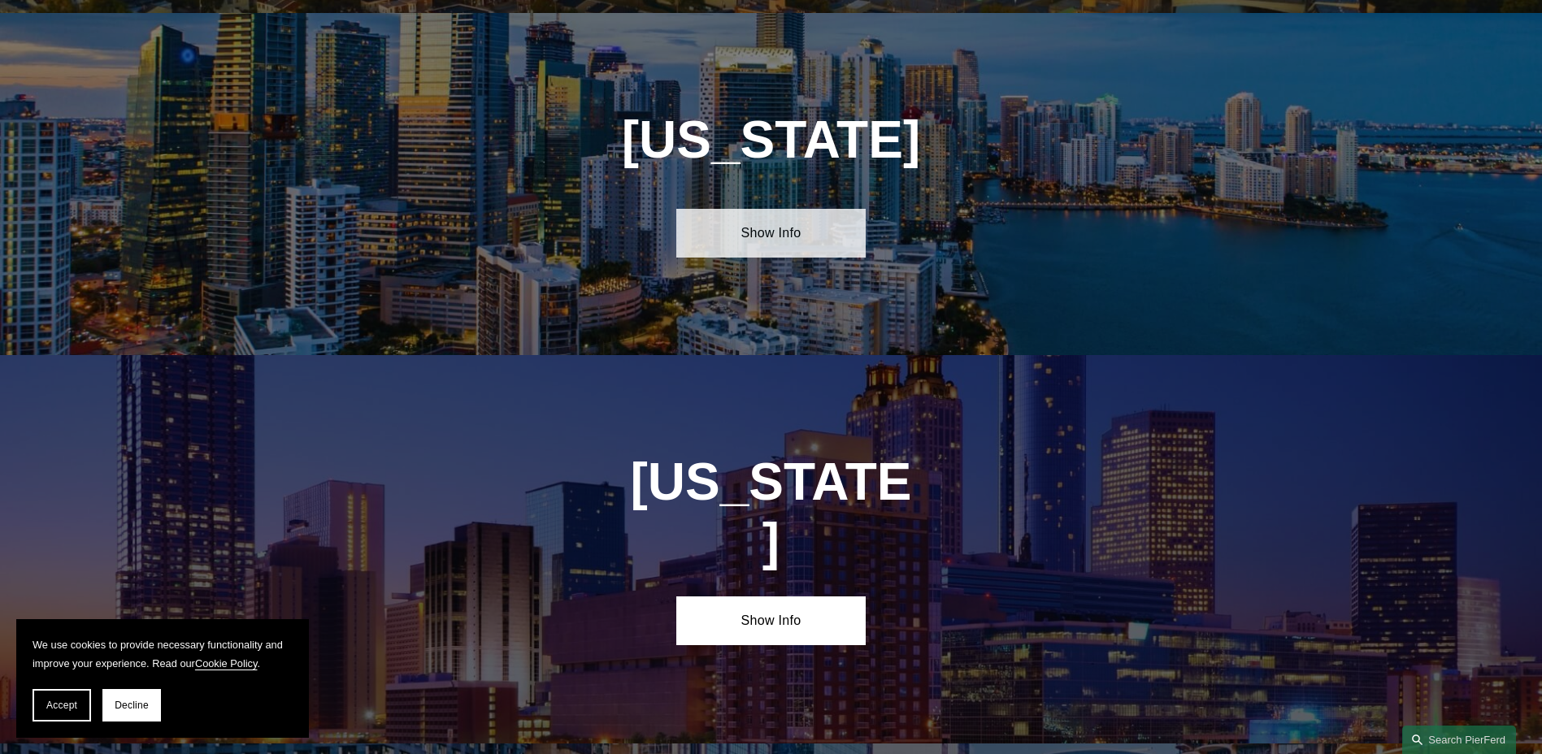
click at [770, 226] on link "Show Info" at bounding box center [770, 233] width 189 height 49
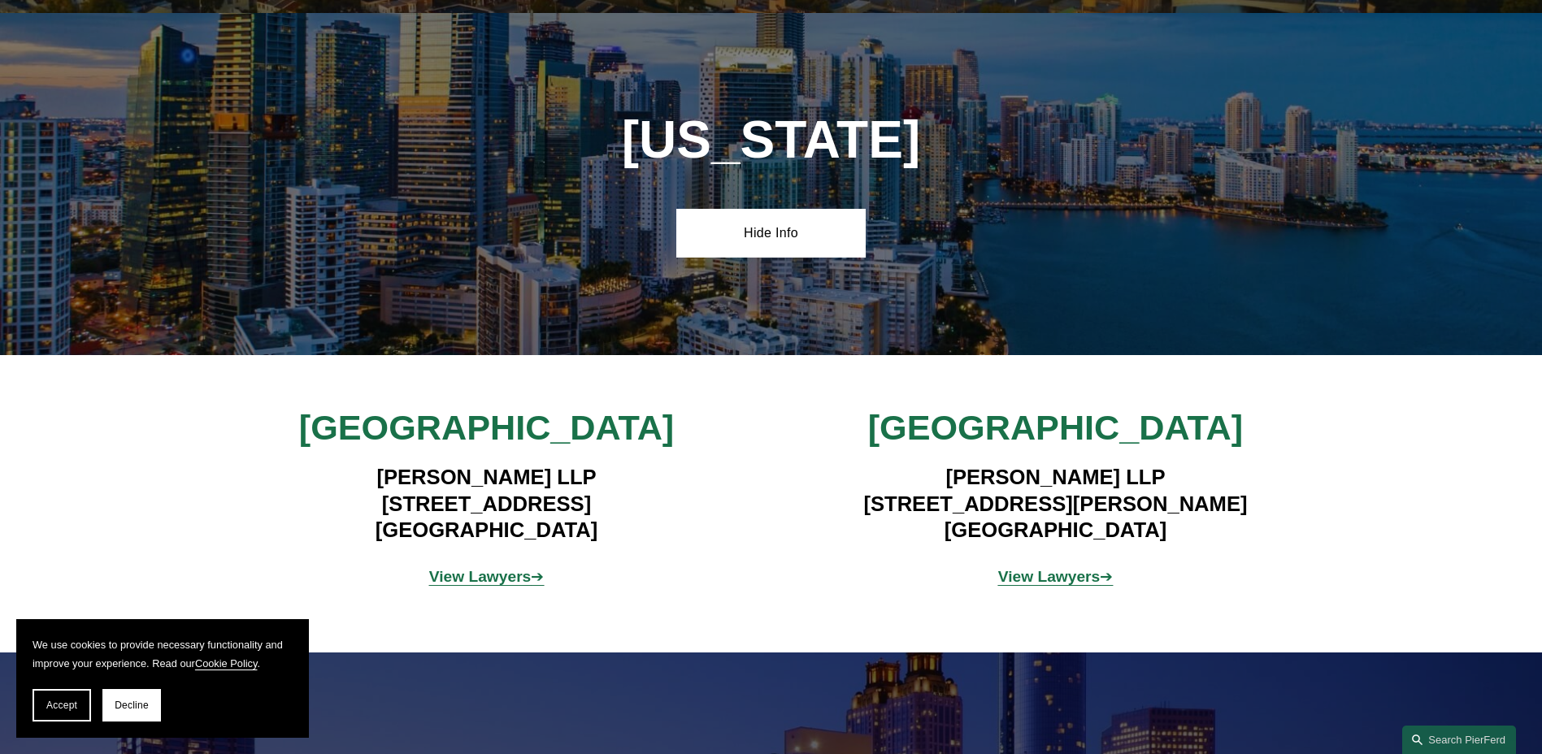
click at [467, 568] on strong "View Lawyers" at bounding box center [480, 576] width 102 height 17
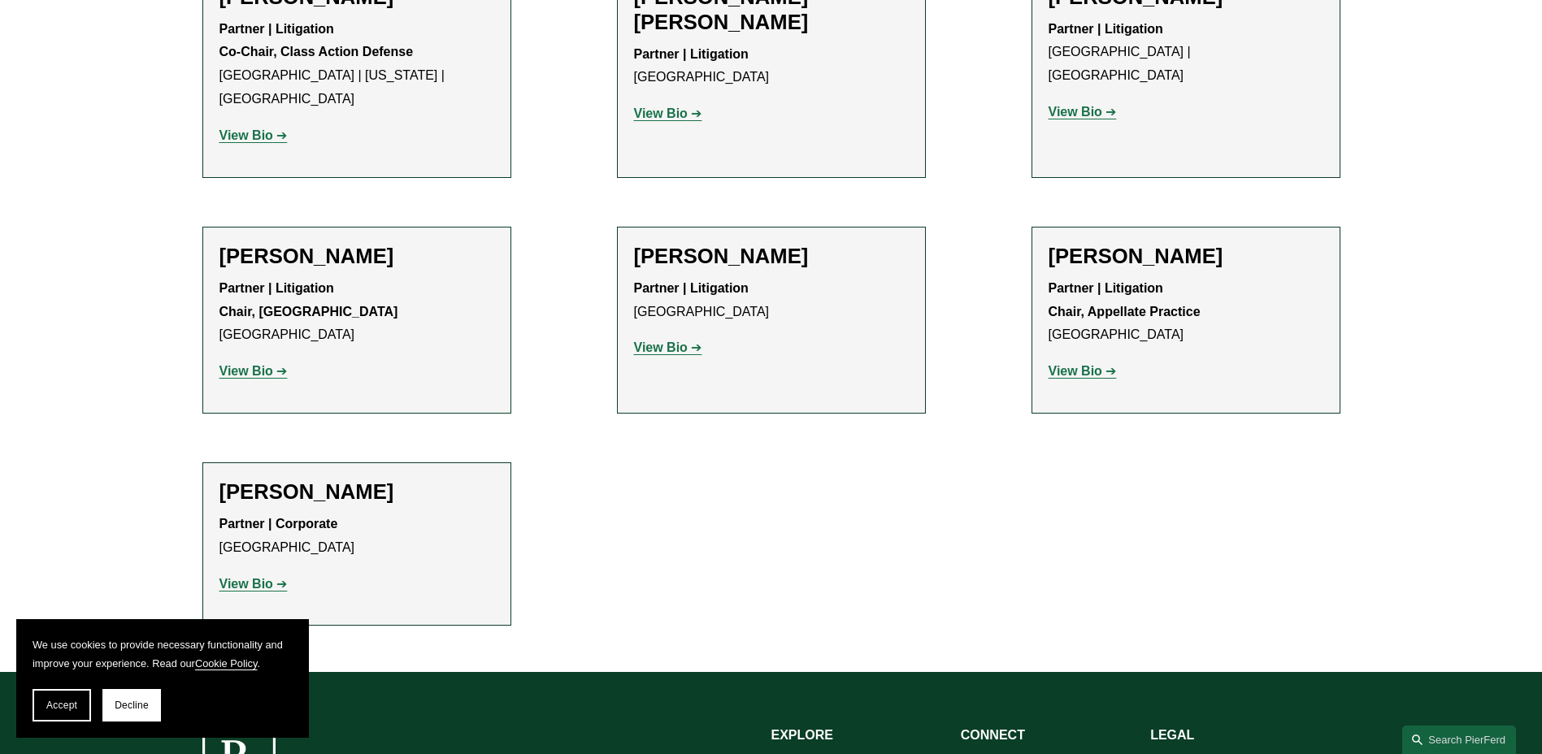
scroll to position [1463, 0]
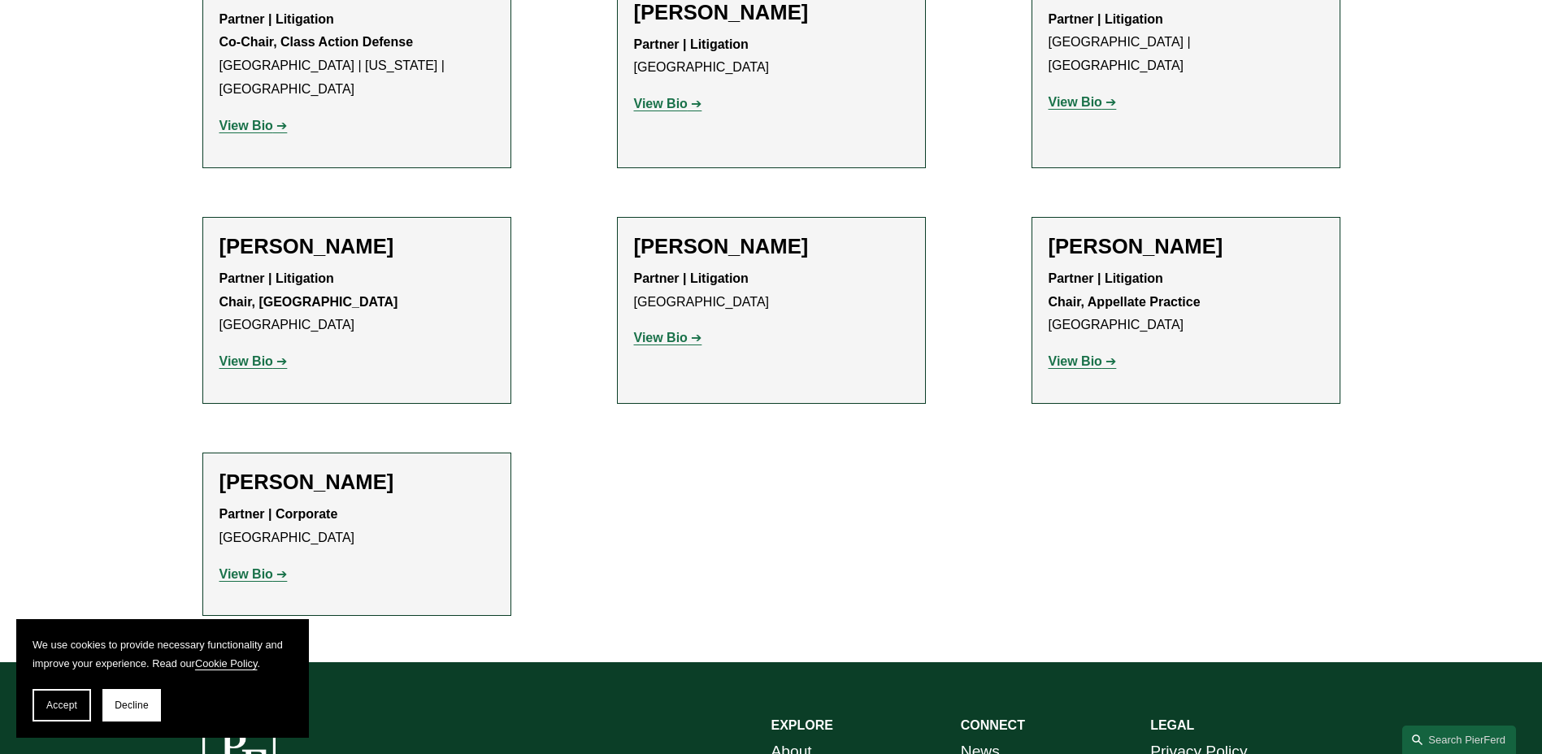
click at [241, 354] on strong "View Bio" at bounding box center [246, 361] width 54 height 14
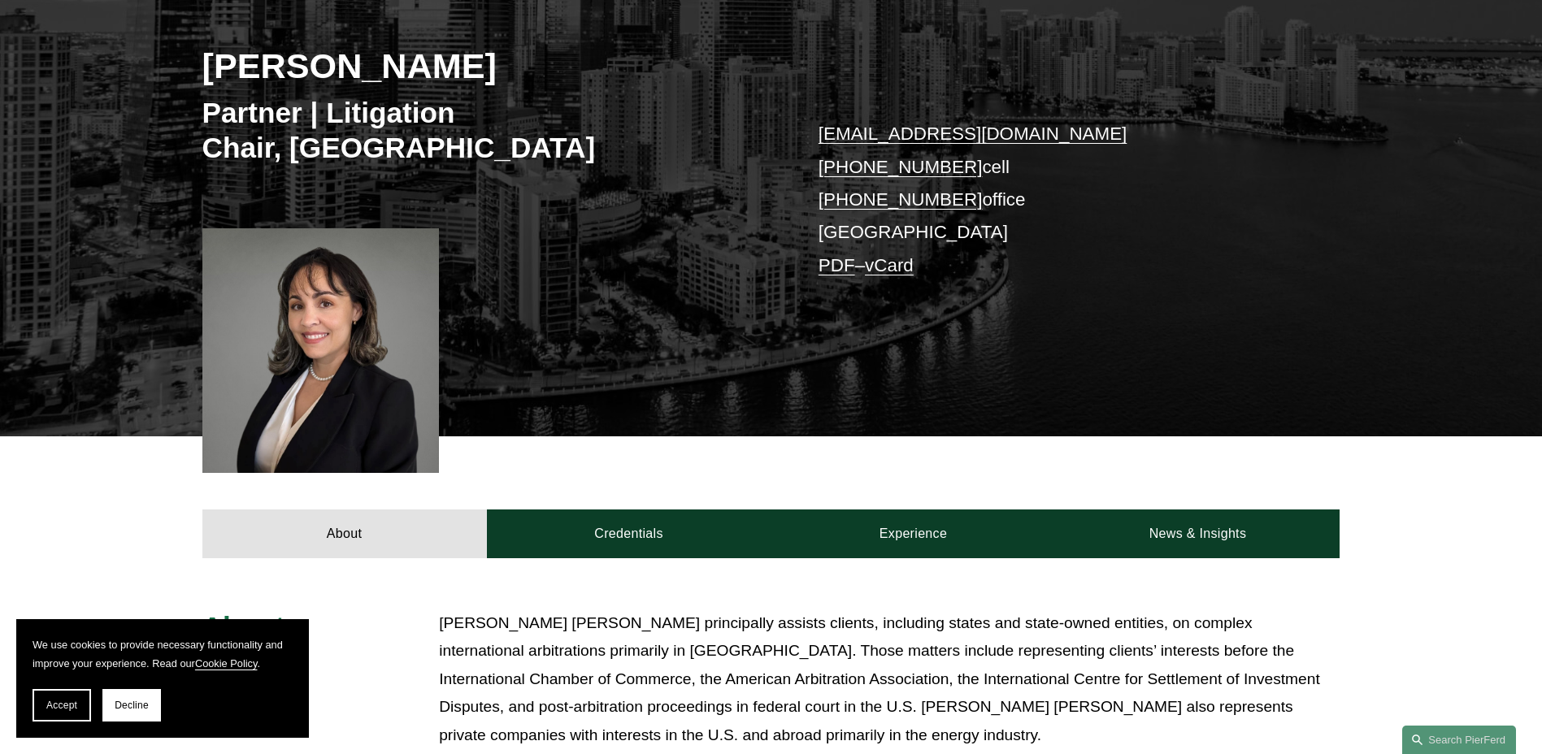
scroll to position [325, 0]
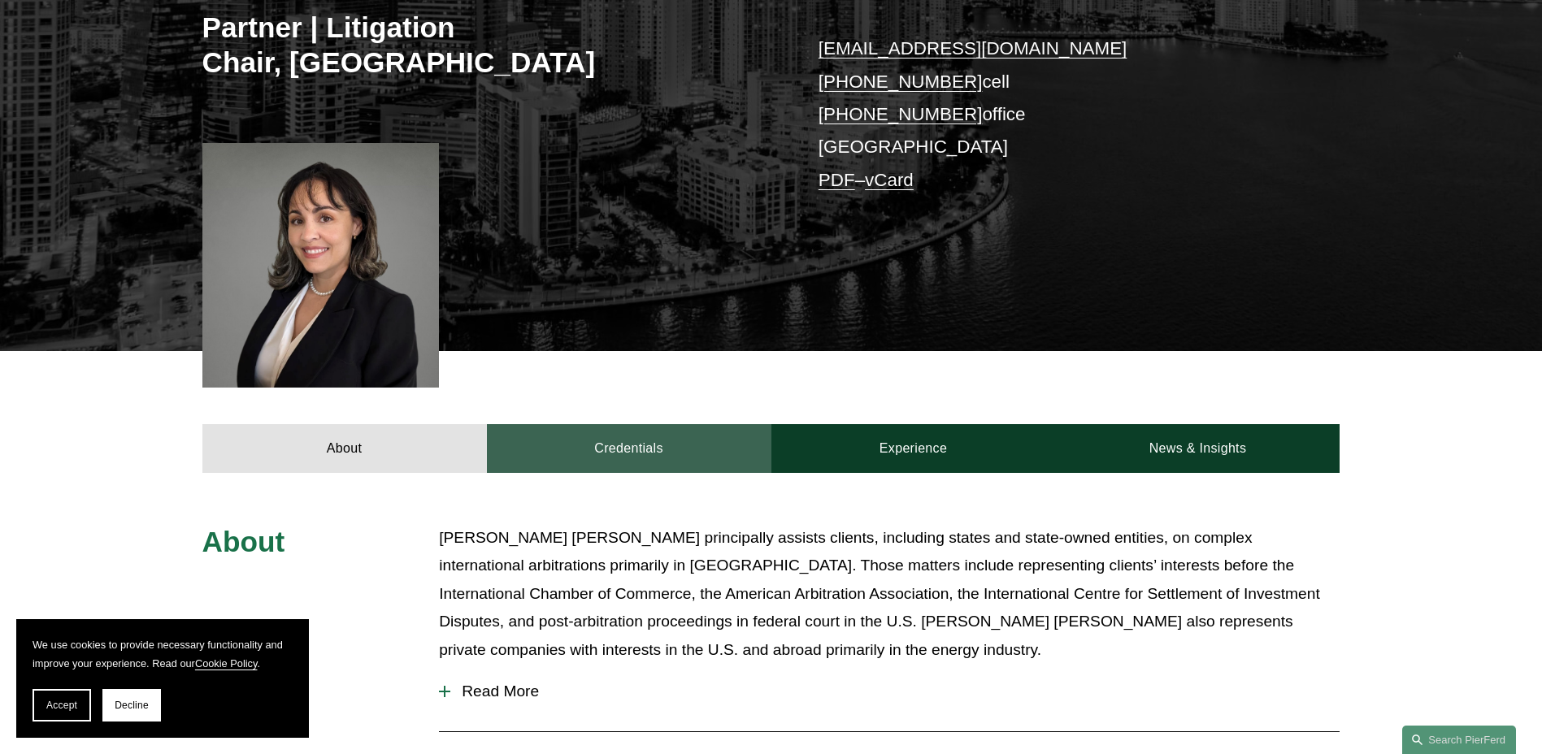
click at [643, 446] on link "Credentials" at bounding box center [629, 448] width 284 height 49
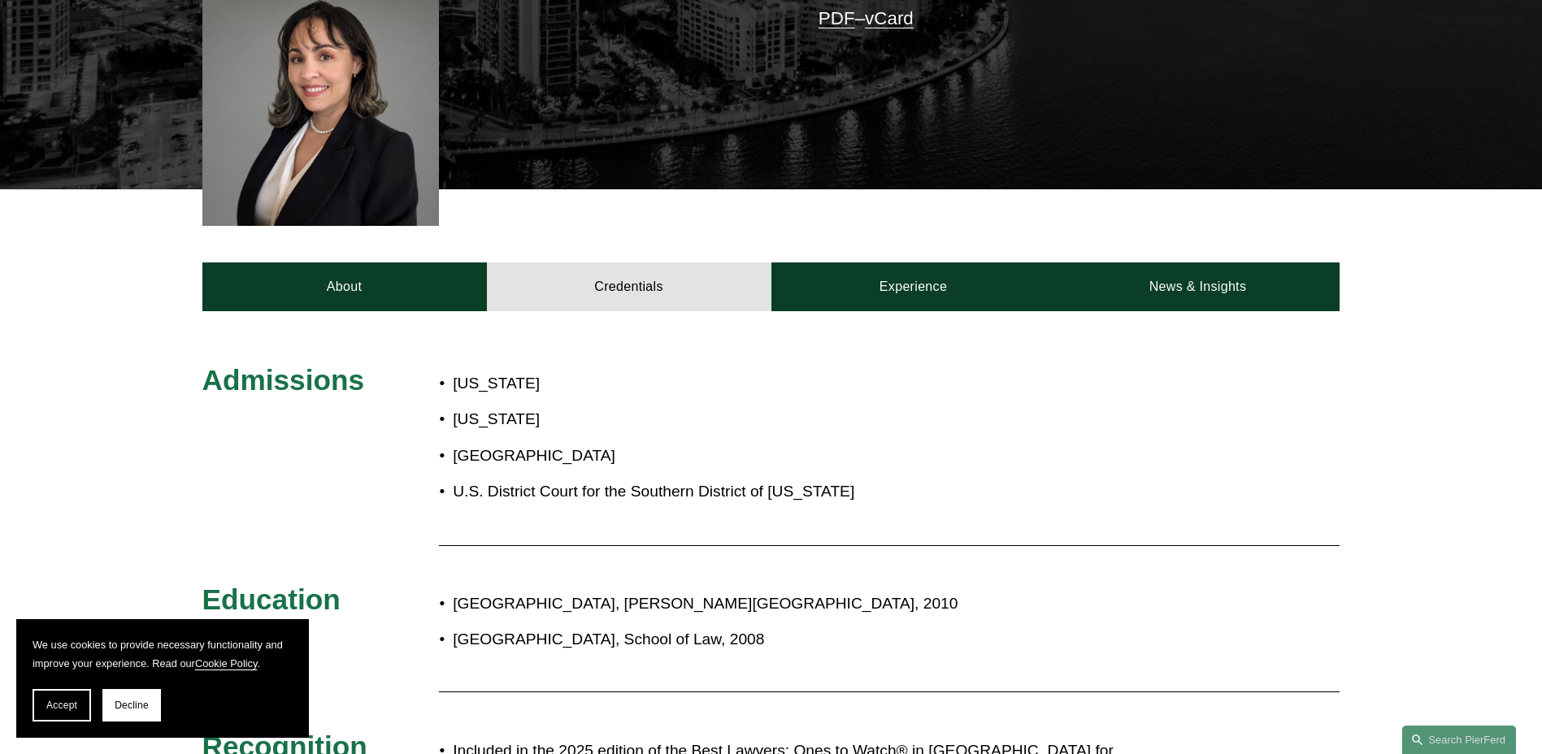
scroll to position [488, 0]
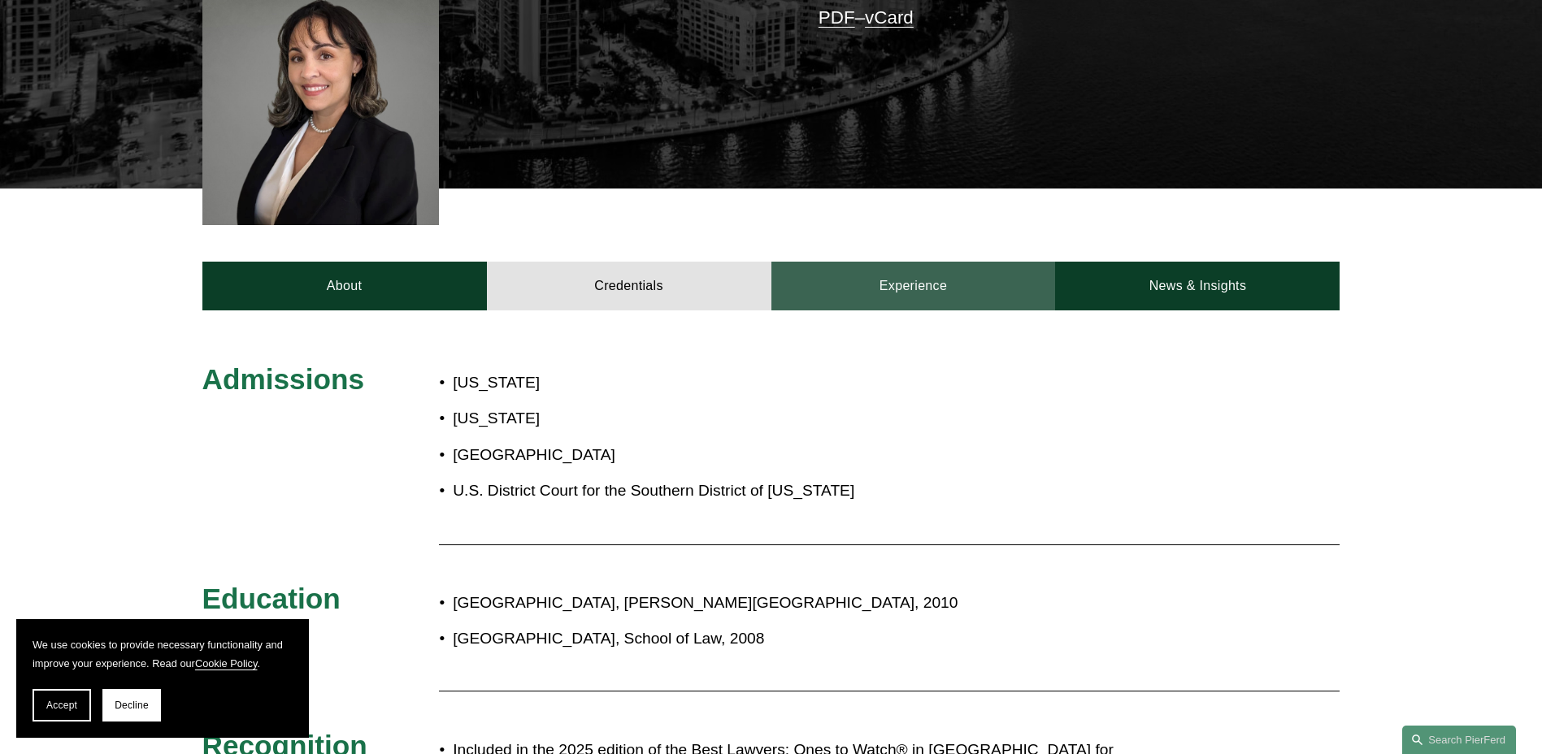
click at [908, 288] on link "Experience" at bounding box center [913, 286] width 284 height 49
